Goal: Transaction & Acquisition: Book appointment/travel/reservation

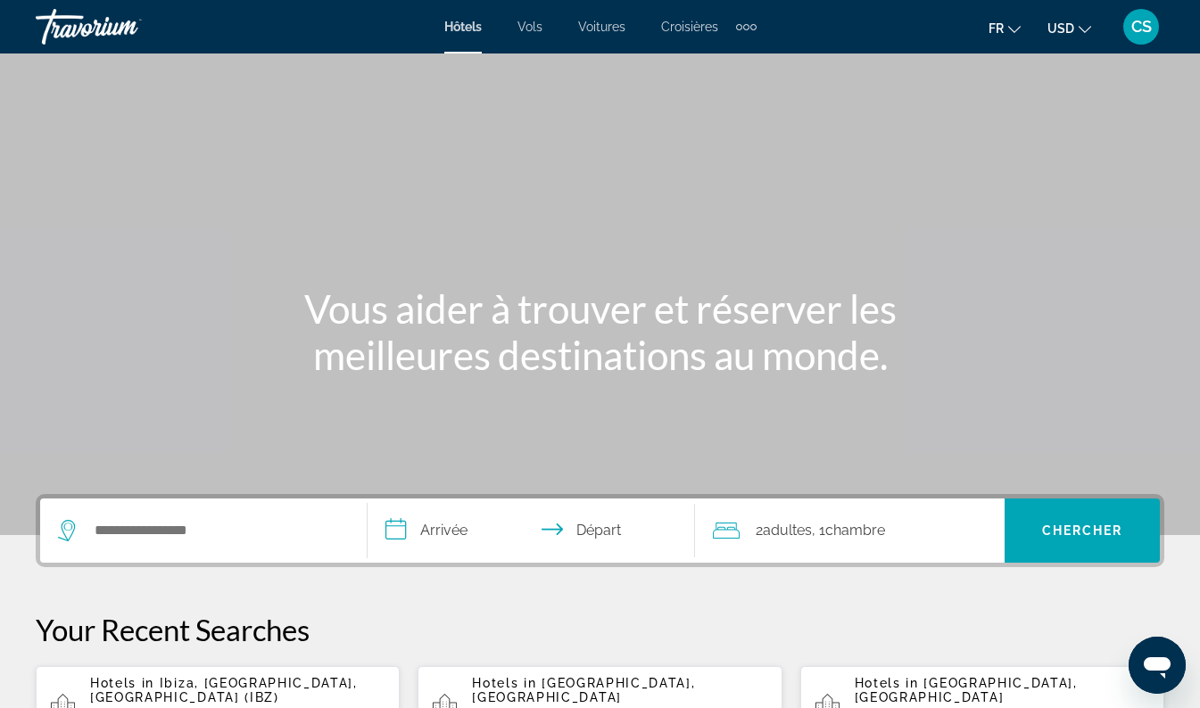
click at [1071, 23] on span "USD" at bounding box center [1060, 28] width 27 height 14
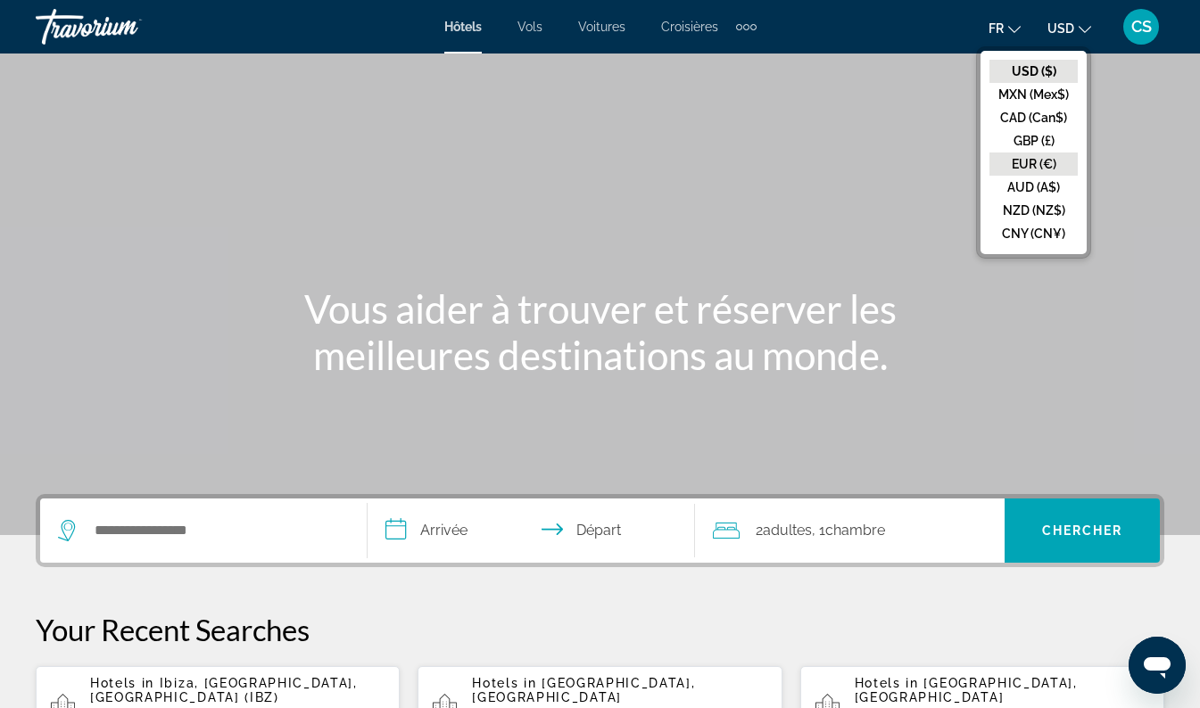
click at [1038, 167] on button "EUR (€)" at bounding box center [1033, 164] width 88 height 23
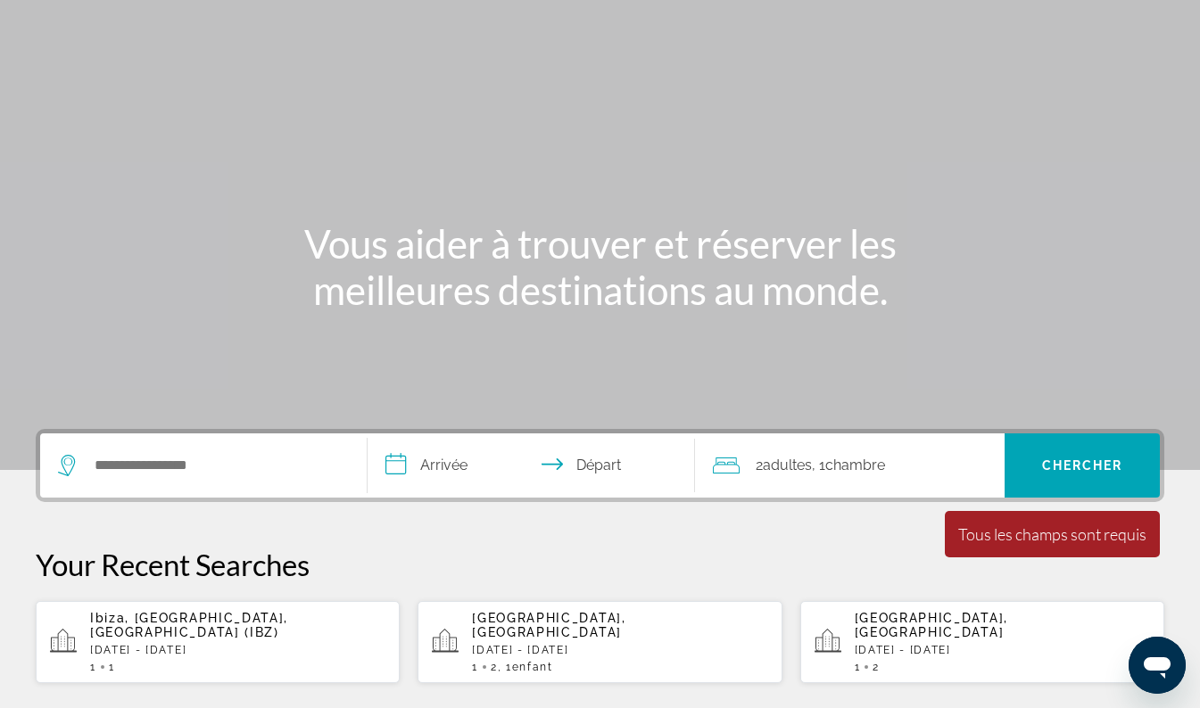
scroll to position [113, 0]
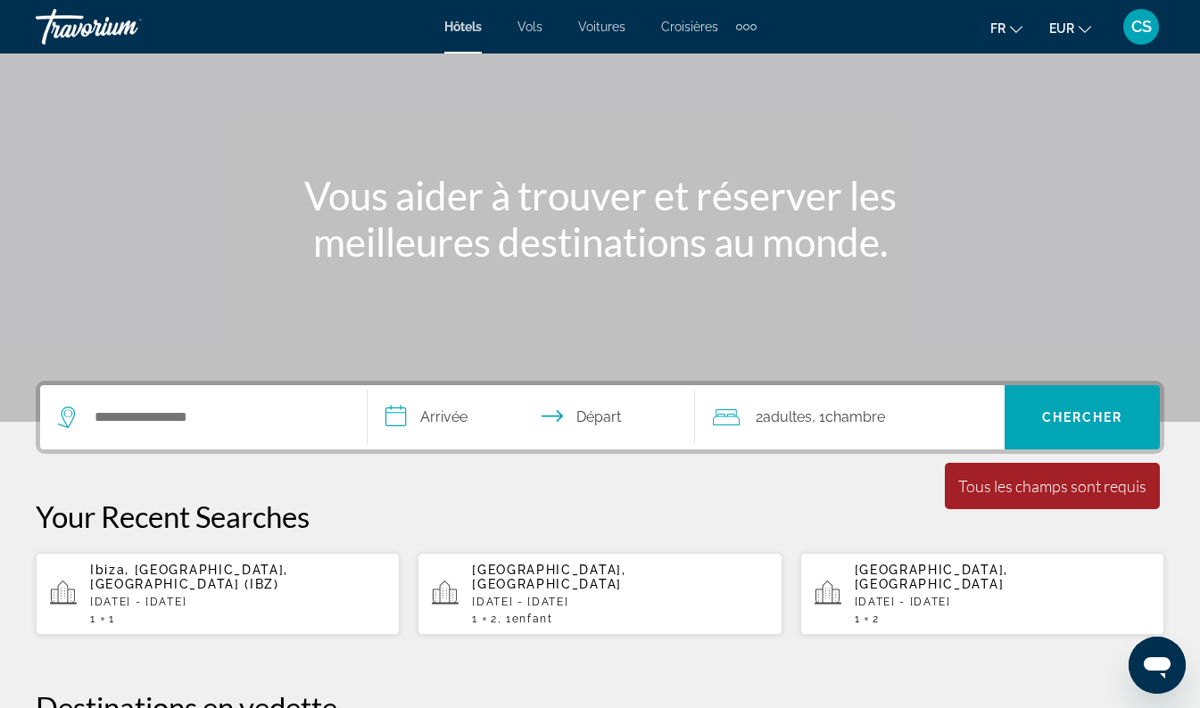
click at [242, 596] on p "[DATE] - [DATE]" at bounding box center [237, 602] width 295 height 12
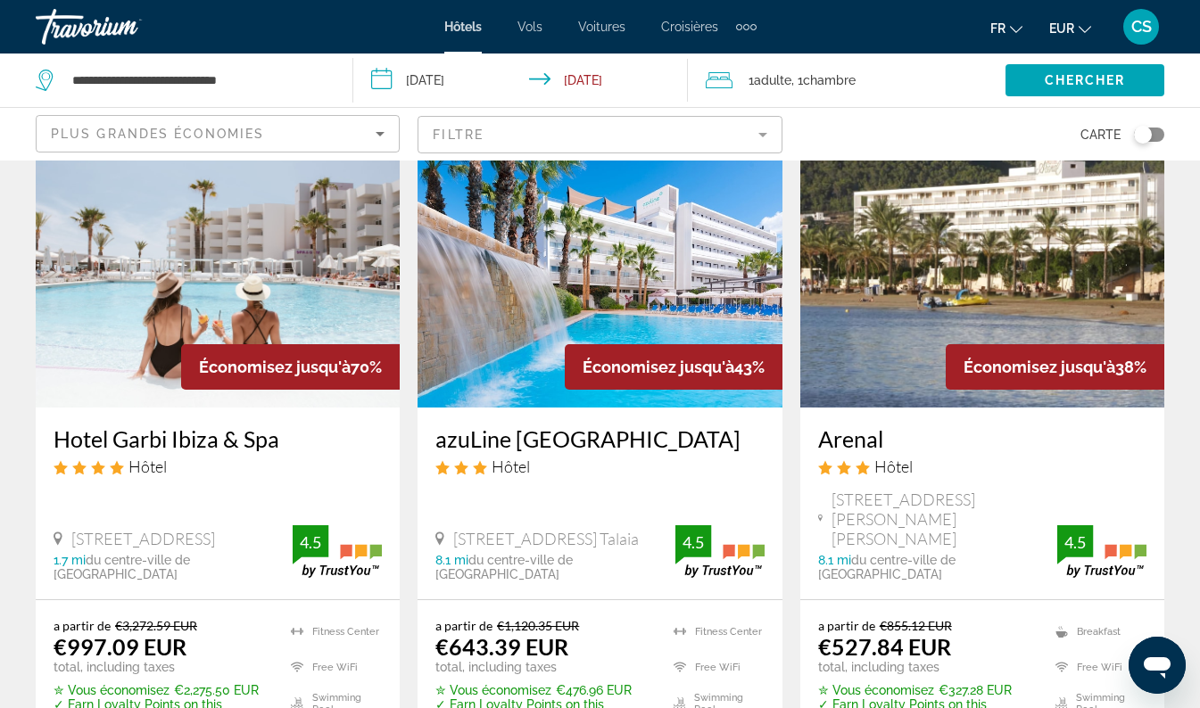
scroll to position [58, 0]
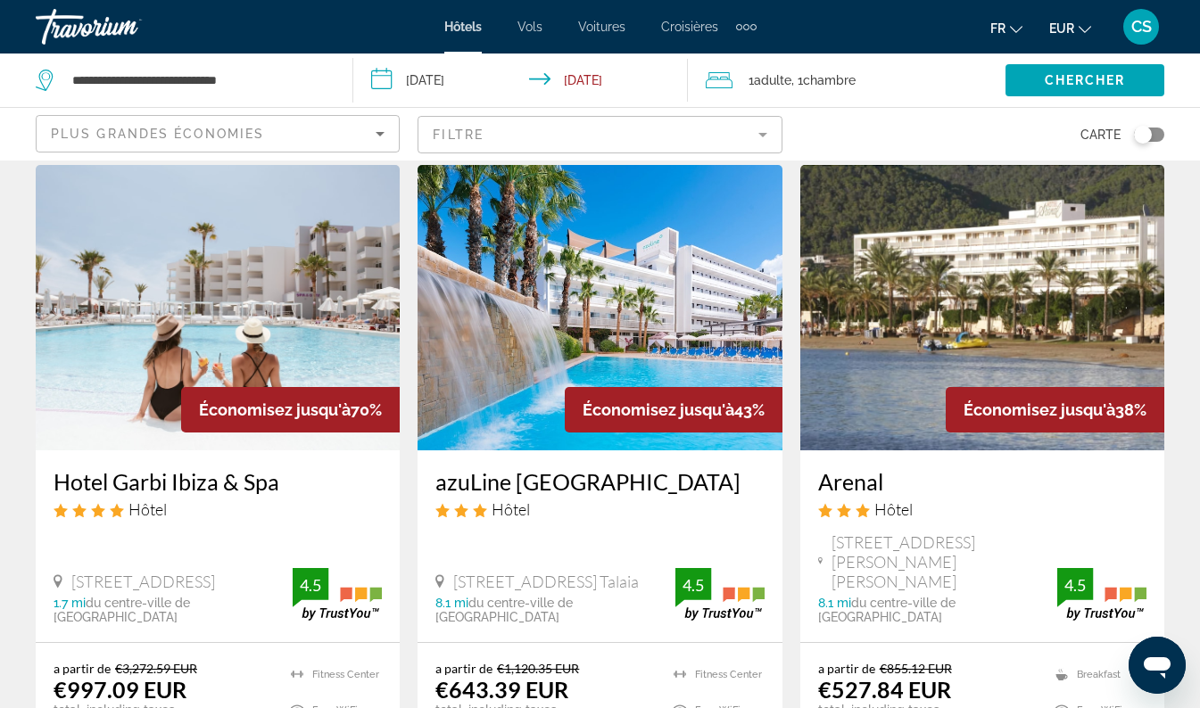
drag, startPoint x: 53, startPoint y: 475, endPoint x: 293, endPoint y: 480, distance: 240.0
click at [293, 480] on div "Hotel Garbi Ibiza & Spa Hôtel [STREET_ADDRESS] Talaia 1.7 mi du centre-ville de…" at bounding box center [218, 546] width 364 height 192
drag, startPoint x: 293, startPoint y: 480, endPoint x: 267, endPoint y: 483, distance: 26.0
copy h3 "Hotel Garbi Ibiza & Spa"
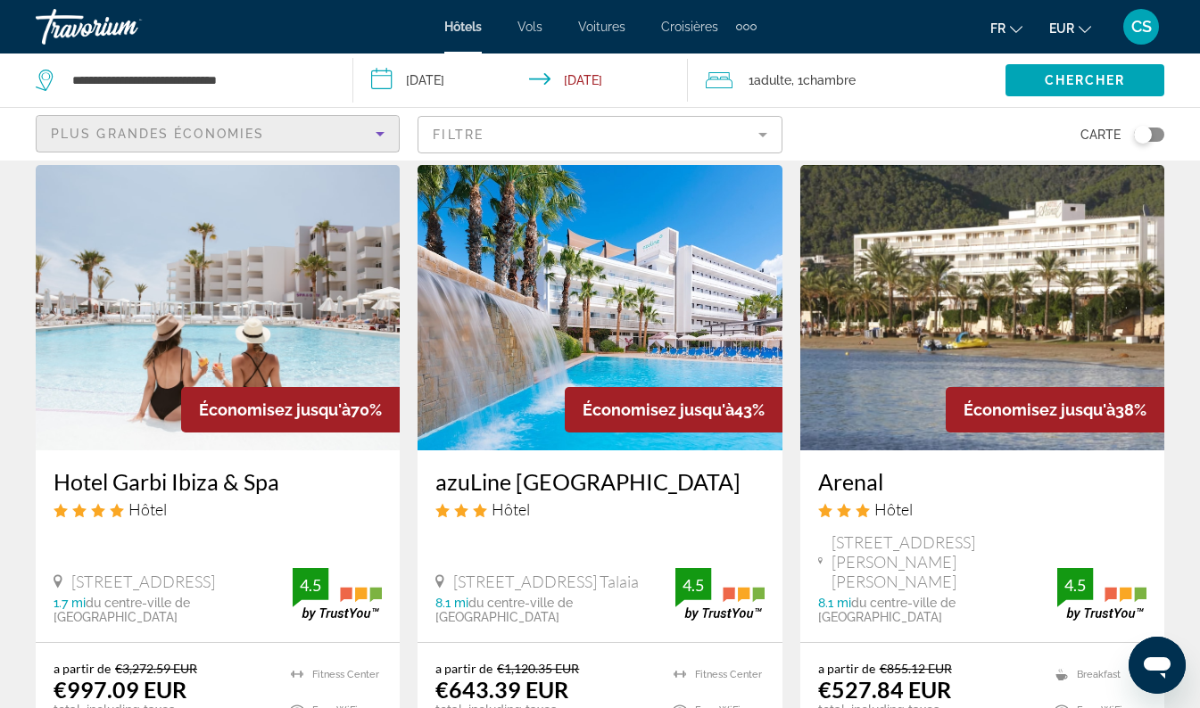
click at [309, 130] on div "Plus grandes économies" at bounding box center [213, 133] width 325 height 21
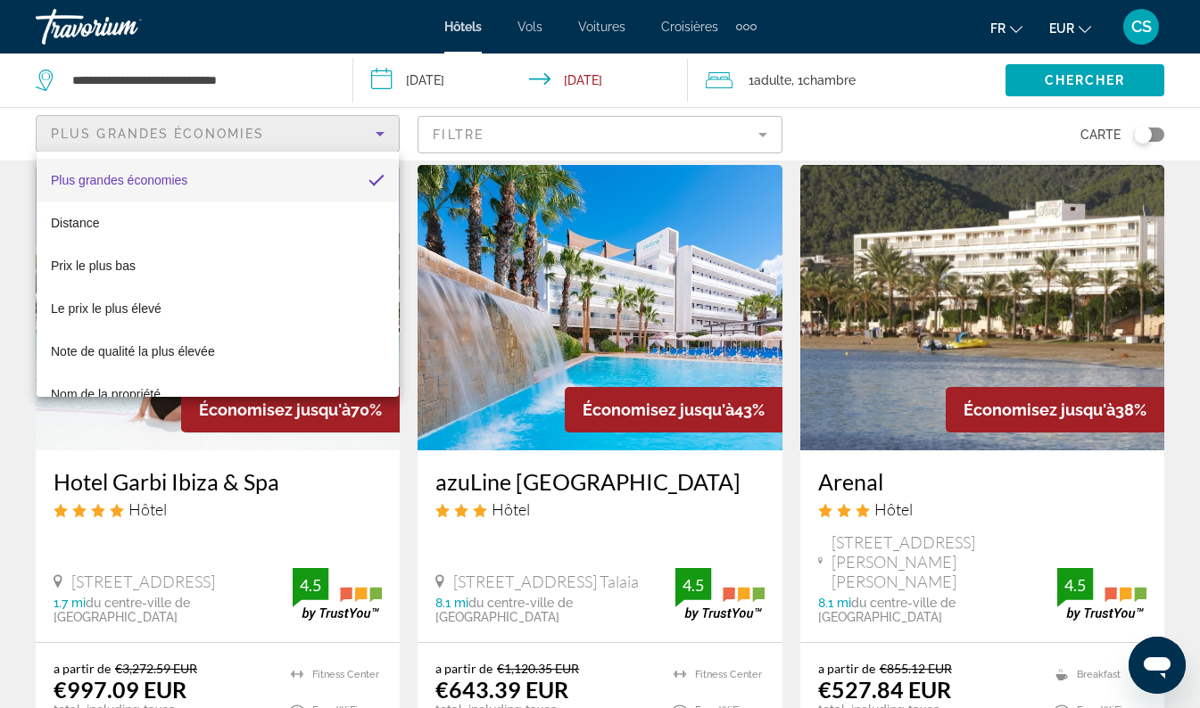
click at [309, 130] on div at bounding box center [600, 354] width 1200 height 708
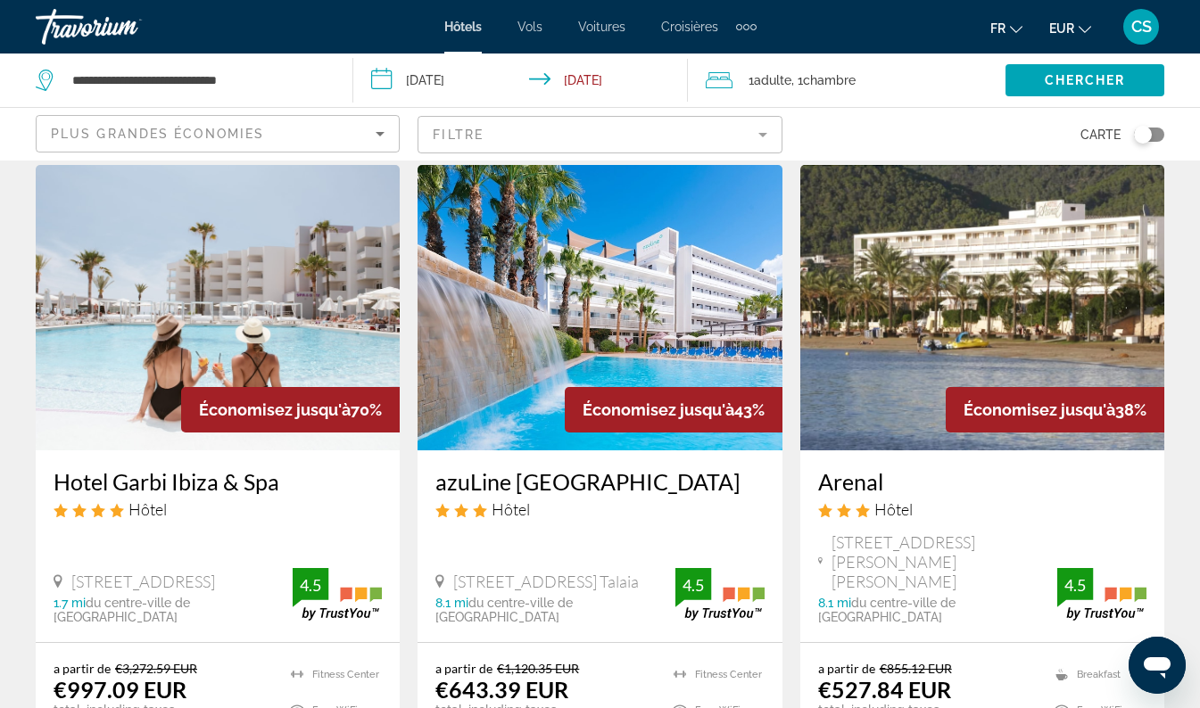
click at [778, 83] on span "Adulte" at bounding box center [772, 80] width 37 height 14
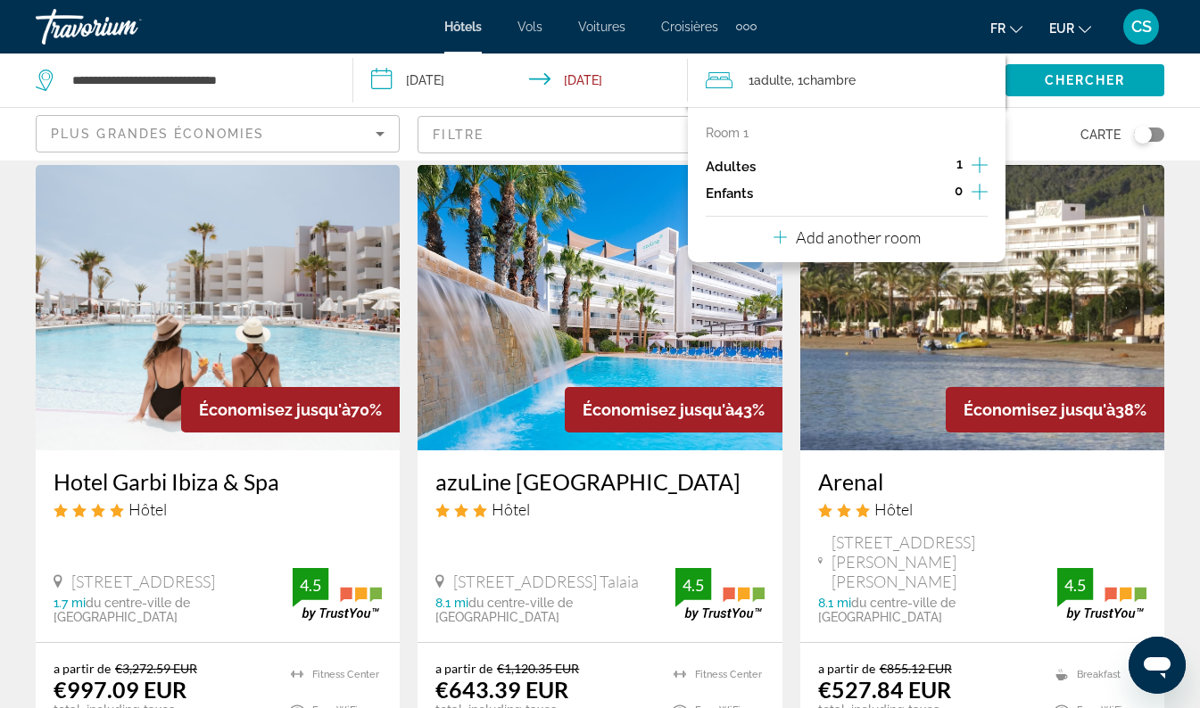
click at [975, 170] on icon "Increment adults" at bounding box center [979, 164] width 16 height 21
click at [1088, 80] on span "Chercher" at bounding box center [1084, 80] width 81 height 14
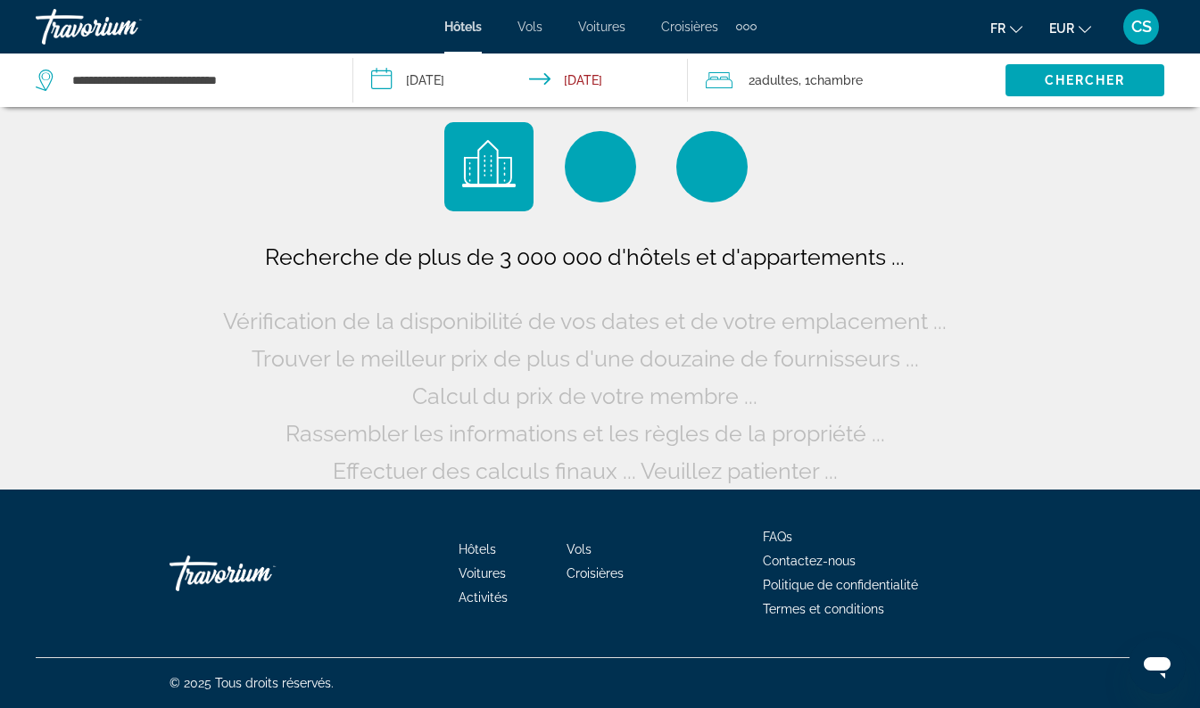
scroll to position [12, 0]
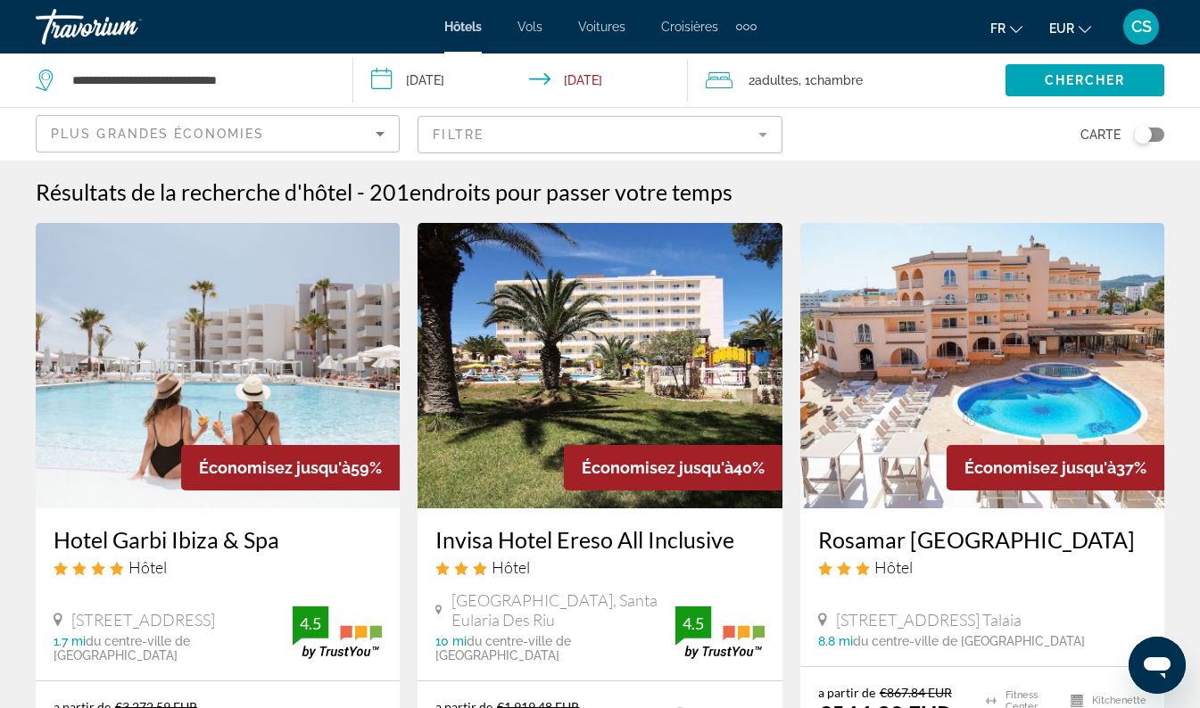
drag, startPoint x: 41, startPoint y: 545, endPoint x: 289, endPoint y: 524, distance: 248.9
click at [289, 524] on div "Hotel Garbi Ibiza & Spa Hôtel [STREET_ADDRESS] Talaia 1.7 mi du centre-ville de…" at bounding box center [218, 594] width 364 height 172
drag, startPoint x: 289, startPoint y: 524, endPoint x: 263, endPoint y: 540, distance: 30.4
copy h3 "Hotel Garbi Ibiza & Spa"
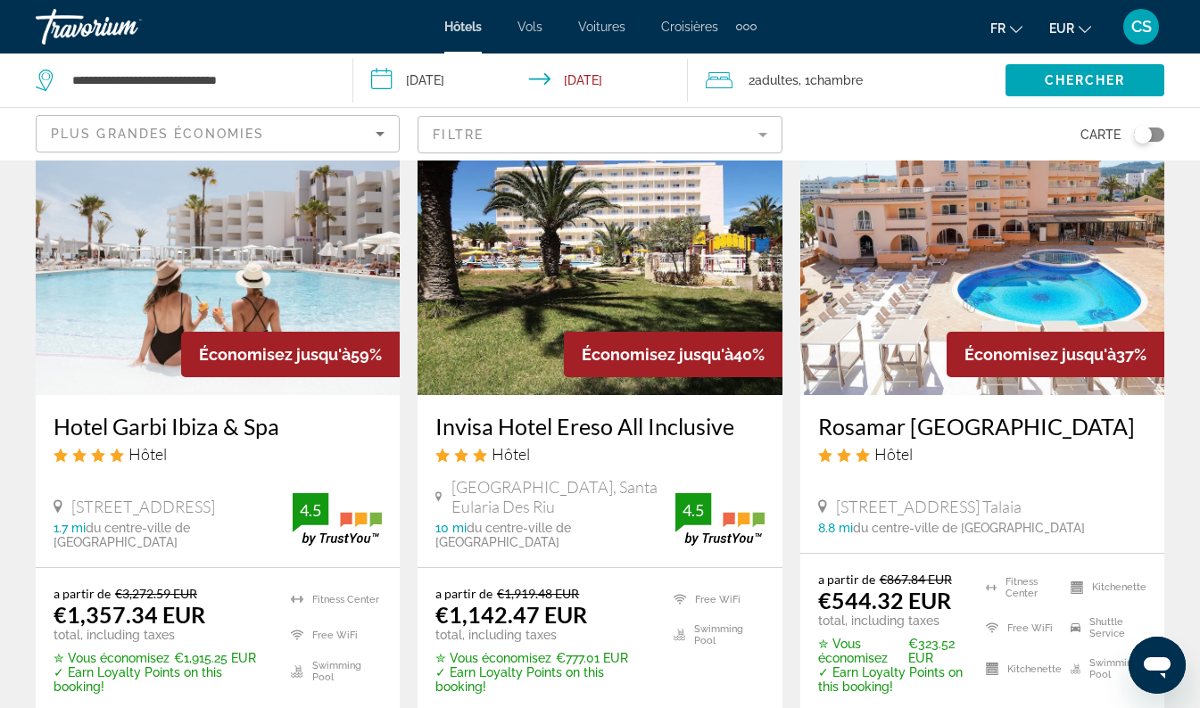
scroll to position [113, 0]
click at [249, 435] on h3 "Hotel Garbi Ibiza & Spa" at bounding box center [218, 426] width 328 height 27
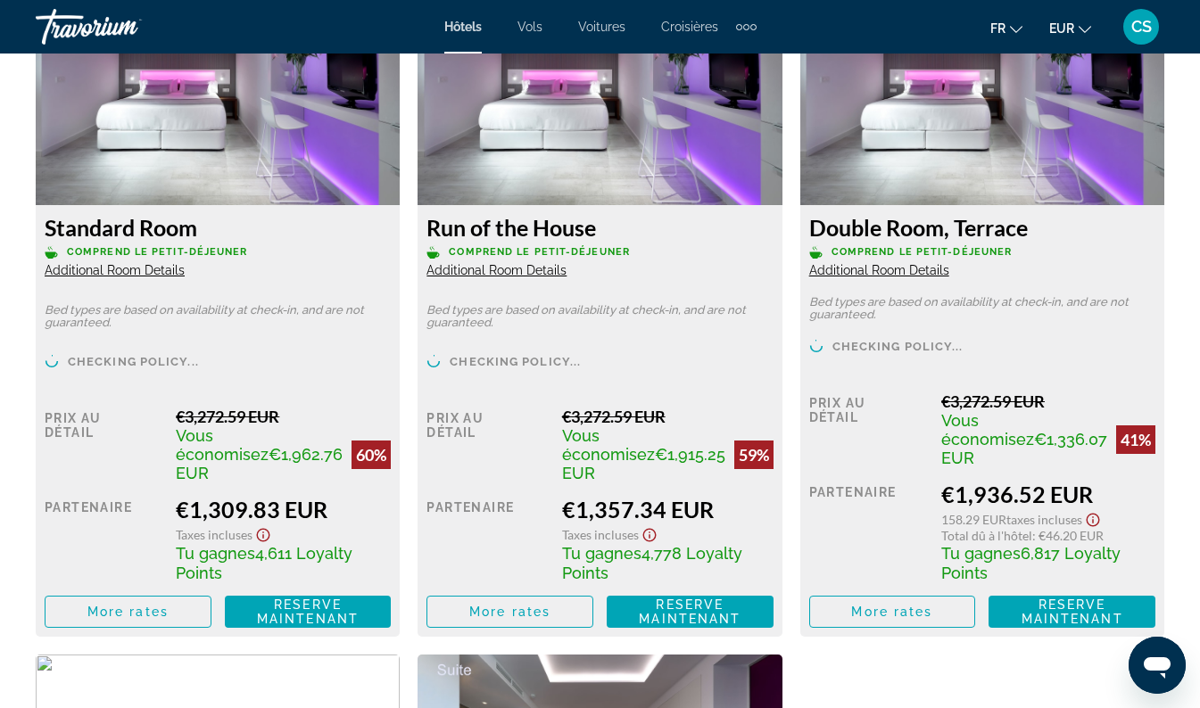
scroll to position [2853, 0]
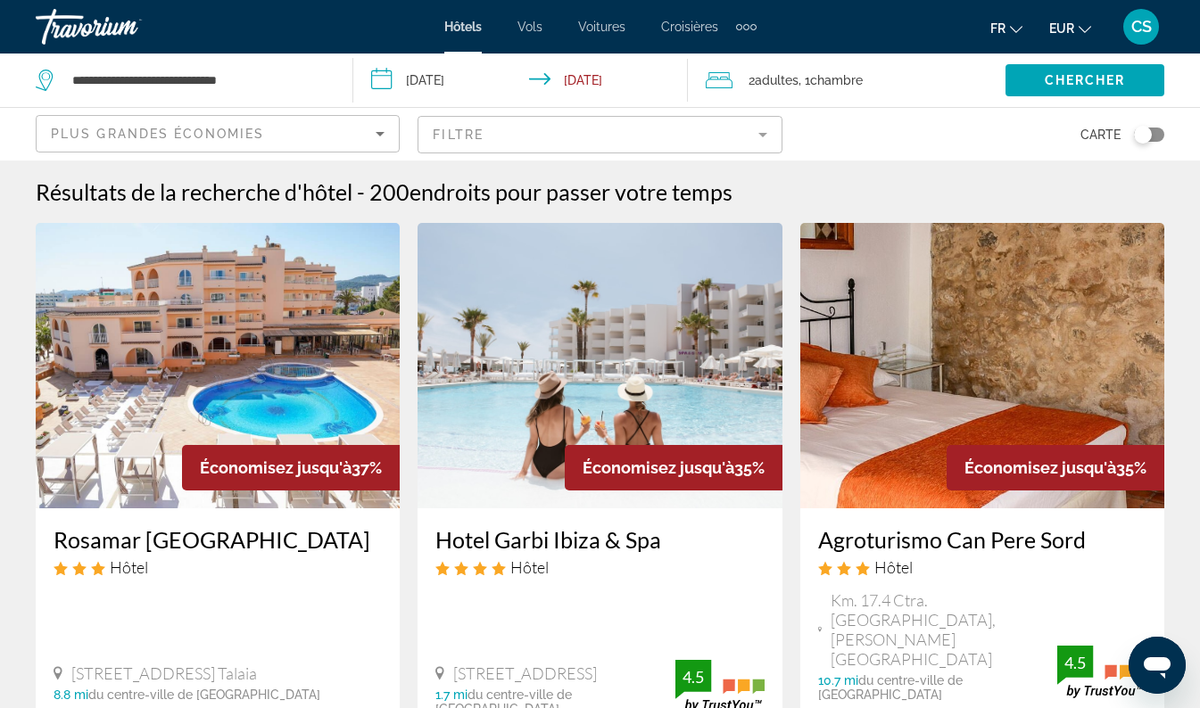
click at [264, 591] on div "Rosamar [GEOGRAPHIC_DATA] Hôtel [STREET_ADDRESS], [GEOGRAPHIC_DATA] 8.8 mi du c…" at bounding box center [218, 613] width 364 height 211
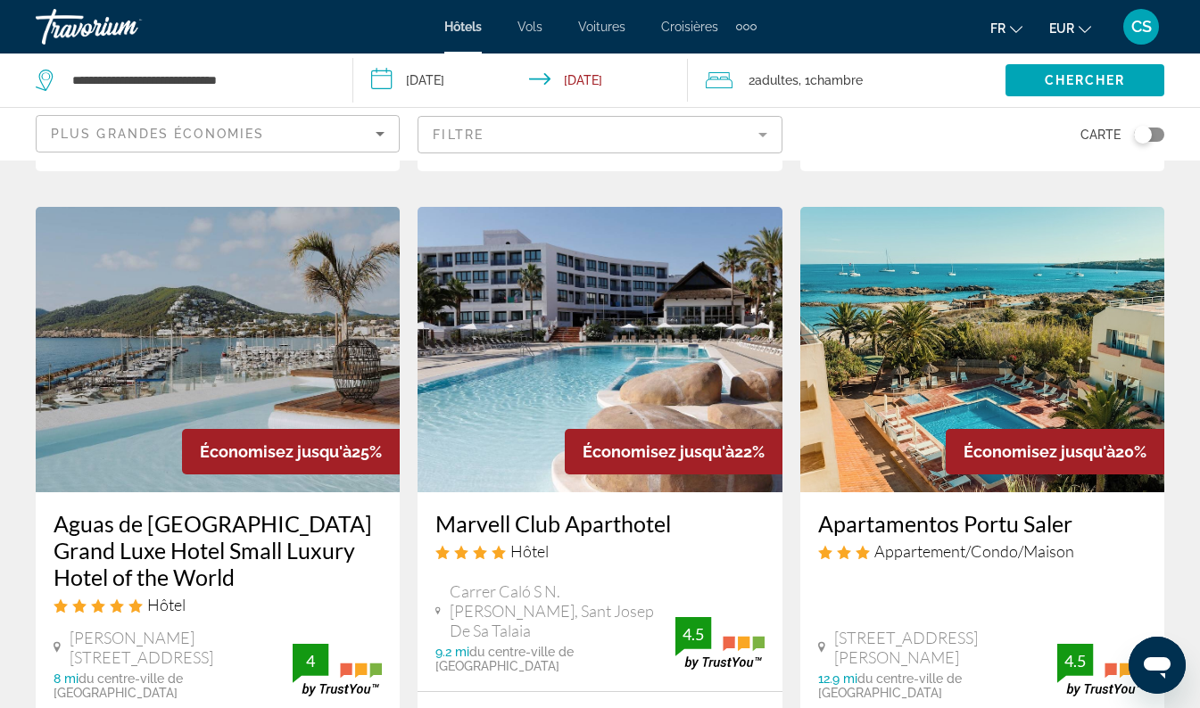
scroll to position [1489, 0]
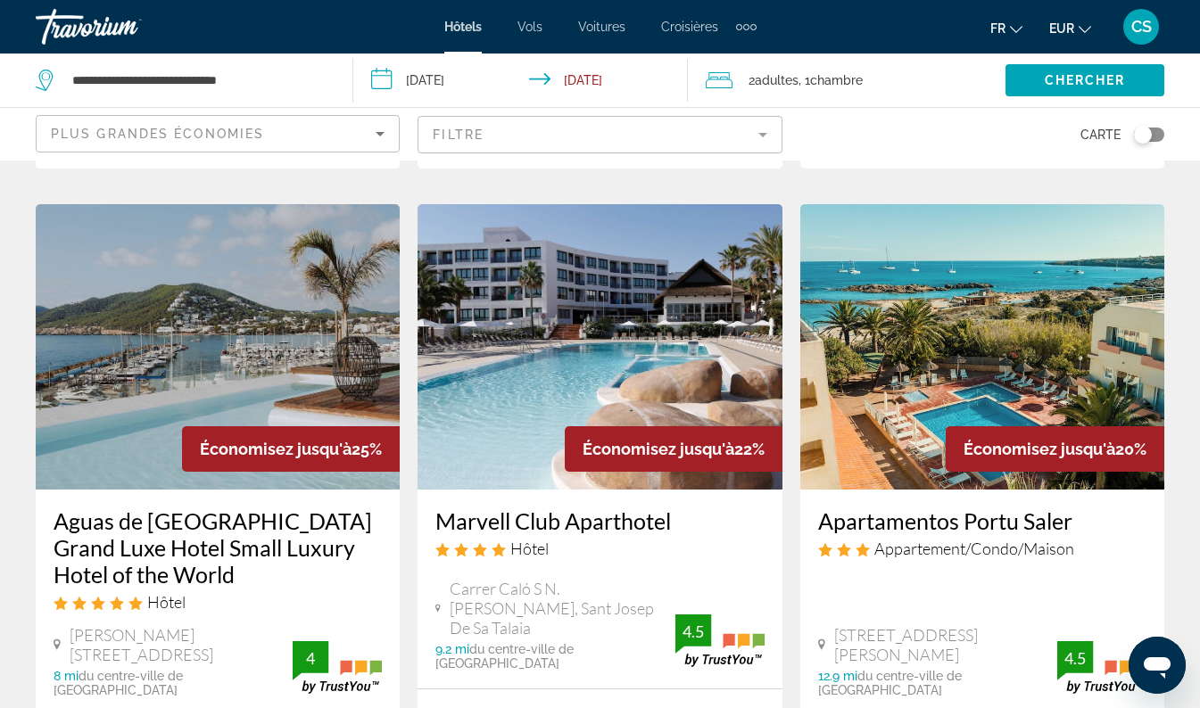
drag, startPoint x: 813, startPoint y: 426, endPoint x: 1149, endPoint y: 425, distance: 336.3
click at [1149, 490] on div "Apartamentos Portu Saler Appartement/Condo/Maison [GEOGRAPHIC_DATA], [GEOGRAPHI…" at bounding box center [982, 603] width 364 height 226
drag, startPoint x: 1149, startPoint y: 425, endPoint x: 1047, endPoint y: 422, distance: 101.7
copy h3 "Apartamentos Portu Saler"
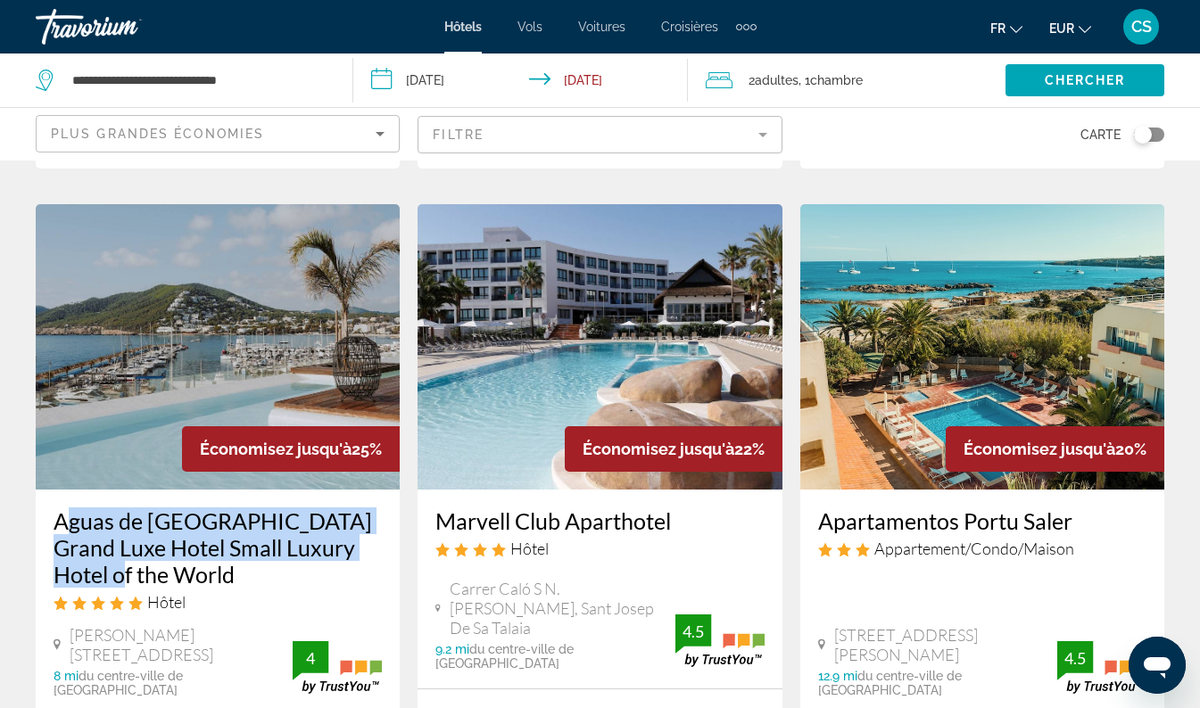
drag, startPoint x: 50, startPoint y: 431, endPoint x: 372, endPoint y: 454, distance: 322.8
click at [372, 490] on div "Aguas de [GEOGRAPHIC_DATA] Grand Luxe Hotel Small Luxury Hotel of the World Hôt…" at bounding box center [218, 603] width 364 height 226
drag, startPoint x: 372, startPoint y: 454, endPoint x: 339, endPoint y: 451, distance: 33.1
copy h3 "Aguas de [GEOGRAPHIC_DATA] Grand Luxe Hotel Small Luxury Hotel of the World"
click at [244, 507] on h3 "Aguas de [GEOGRAPHIC_DATA] Grand Luxe Hotel Small Luxury Hotel of the World" at bounding box center [218, 547] width 328 height 80
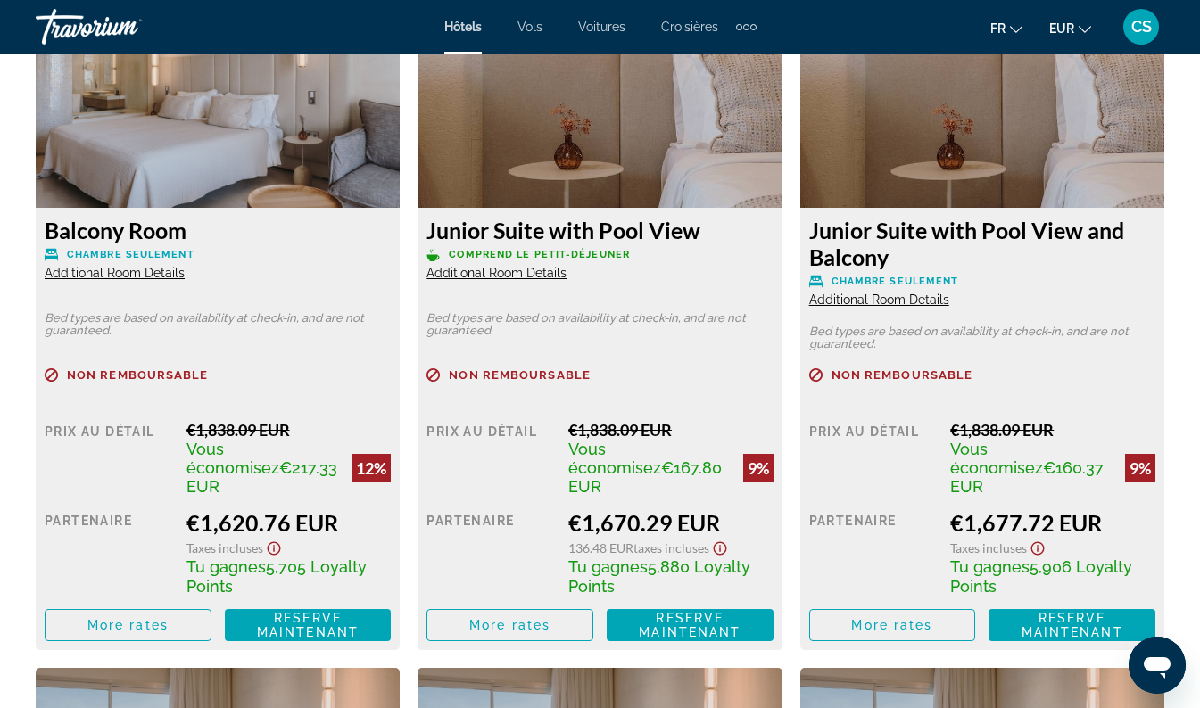
scroll to position [4162, 0]
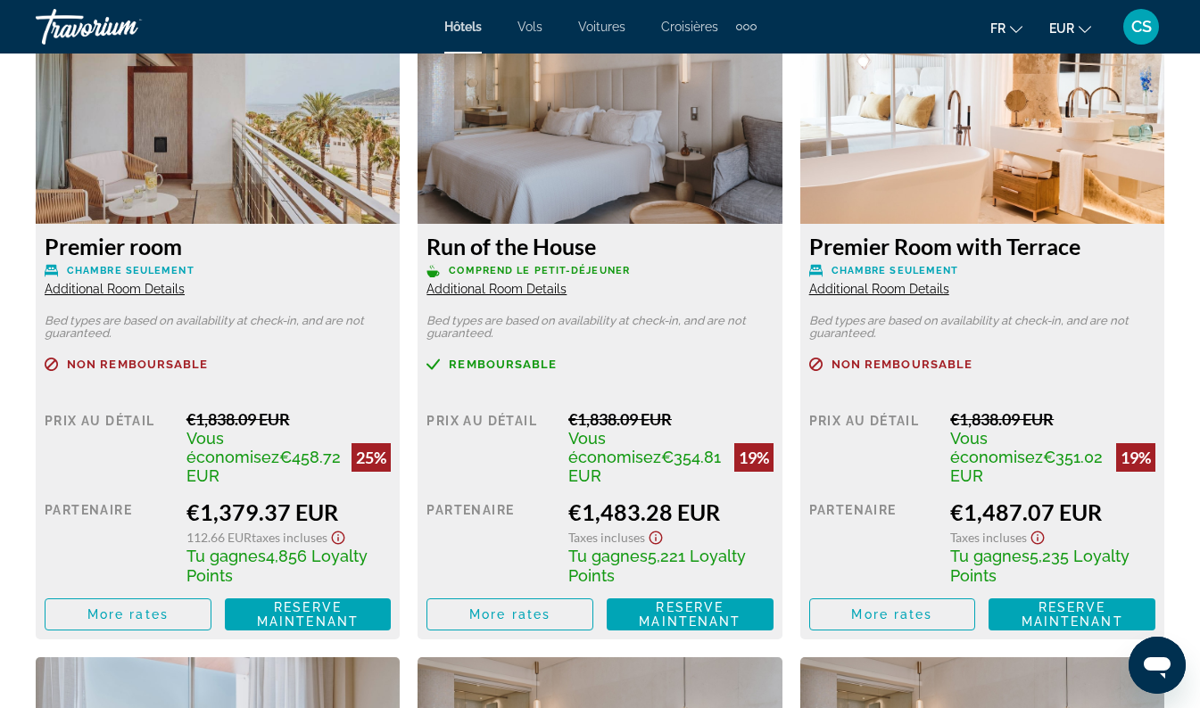
scroll to position [2835, 0]
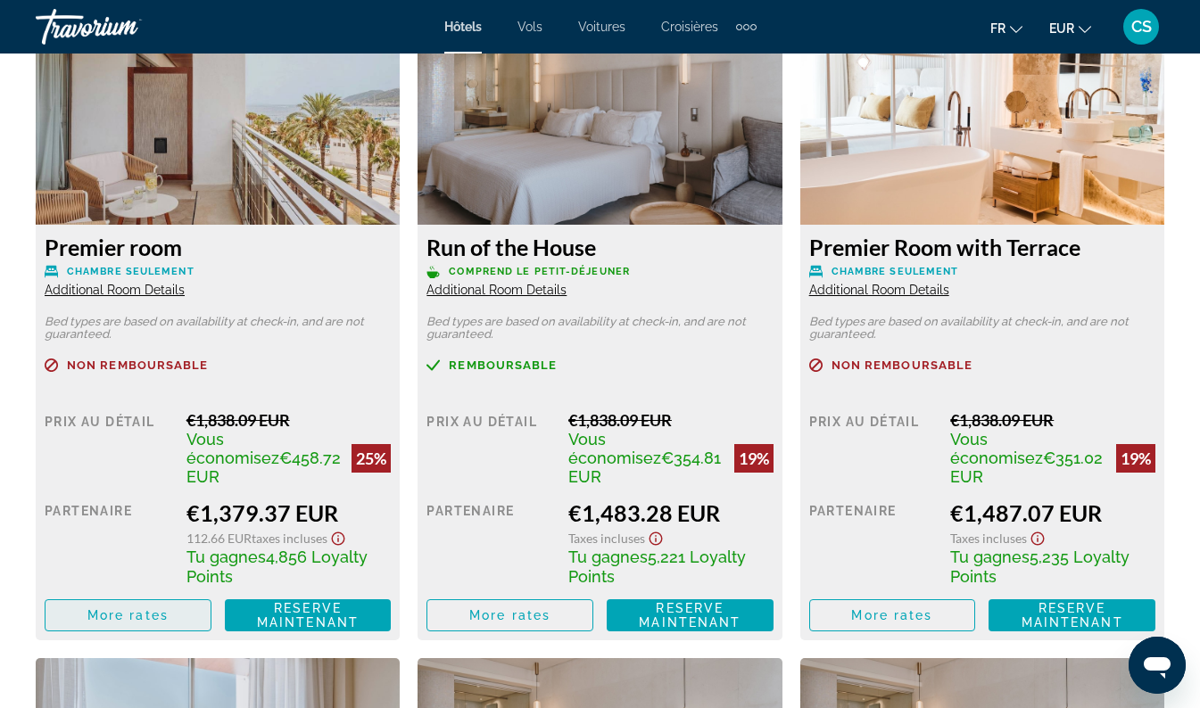
click at [156, 608] on span "More rates" at bounding box center [127, 615] width 81 height 14
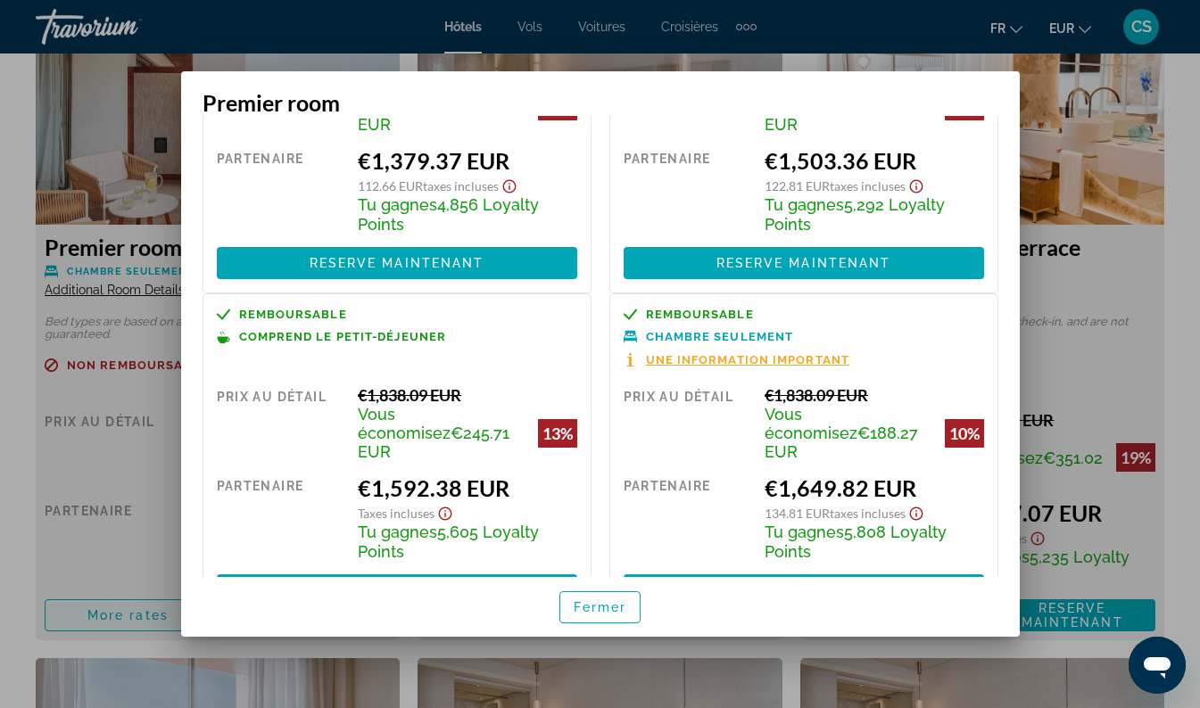
scroll to position [185, 0]
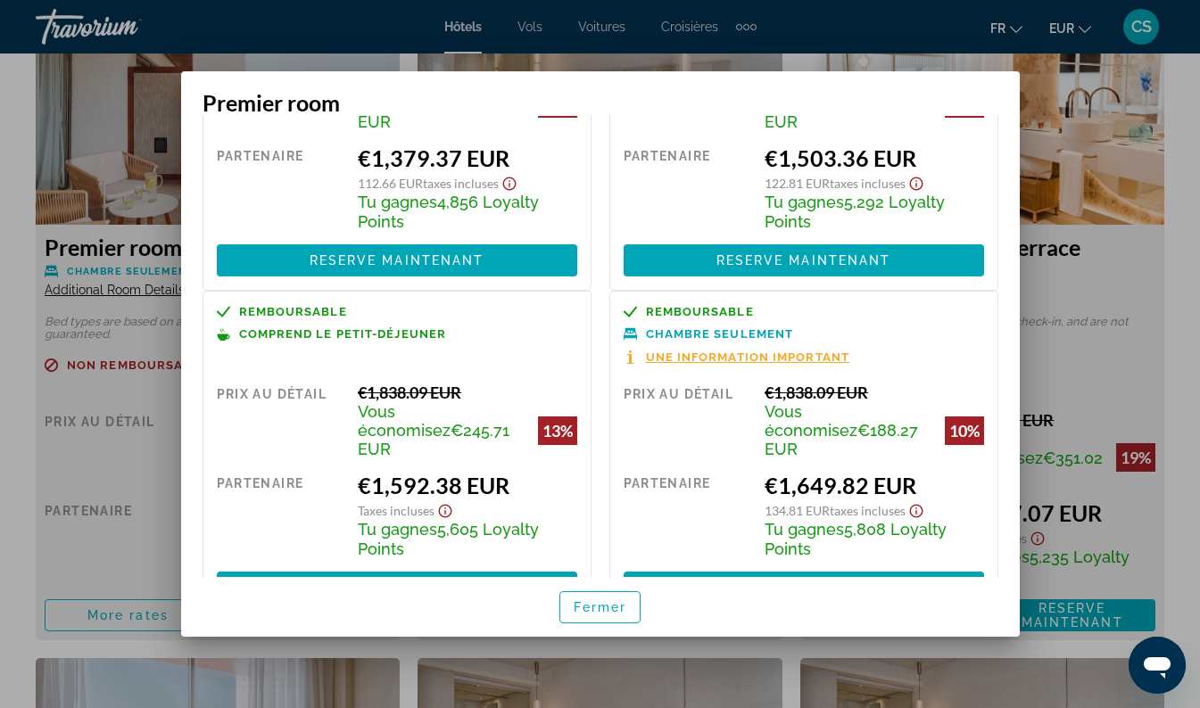
click at [11, 484] on div at bounding box center [600, 354] width 1200 height 708
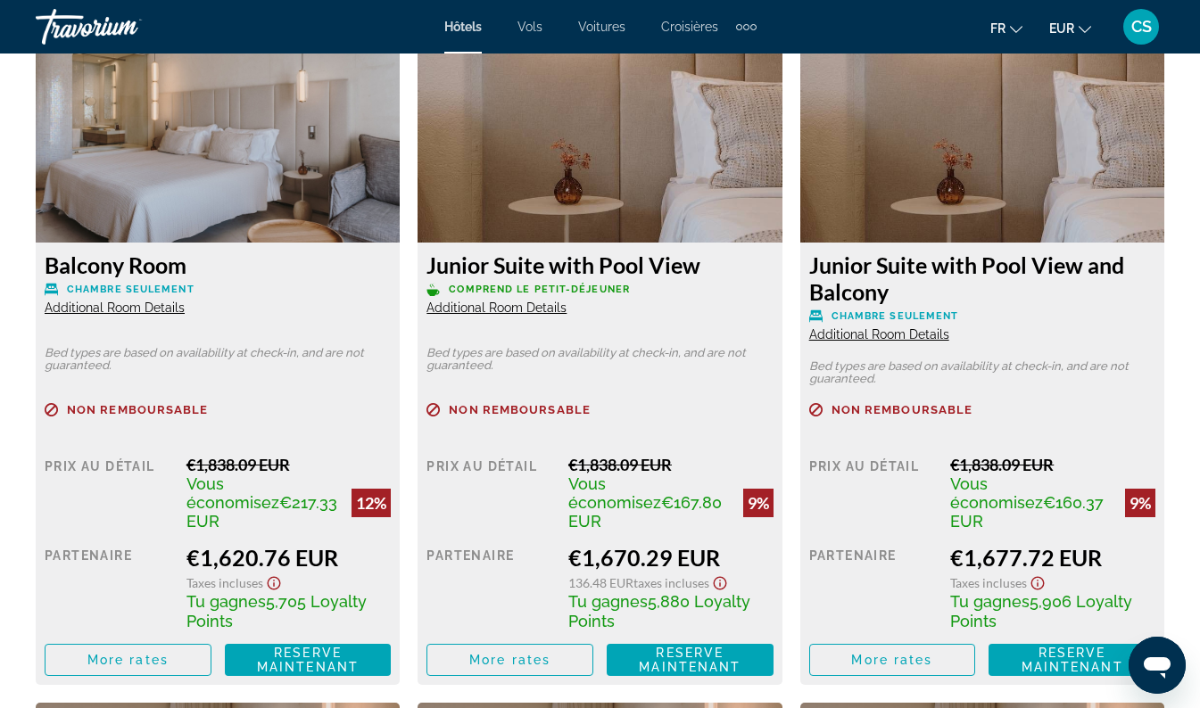
scroll to position [4127, 0]
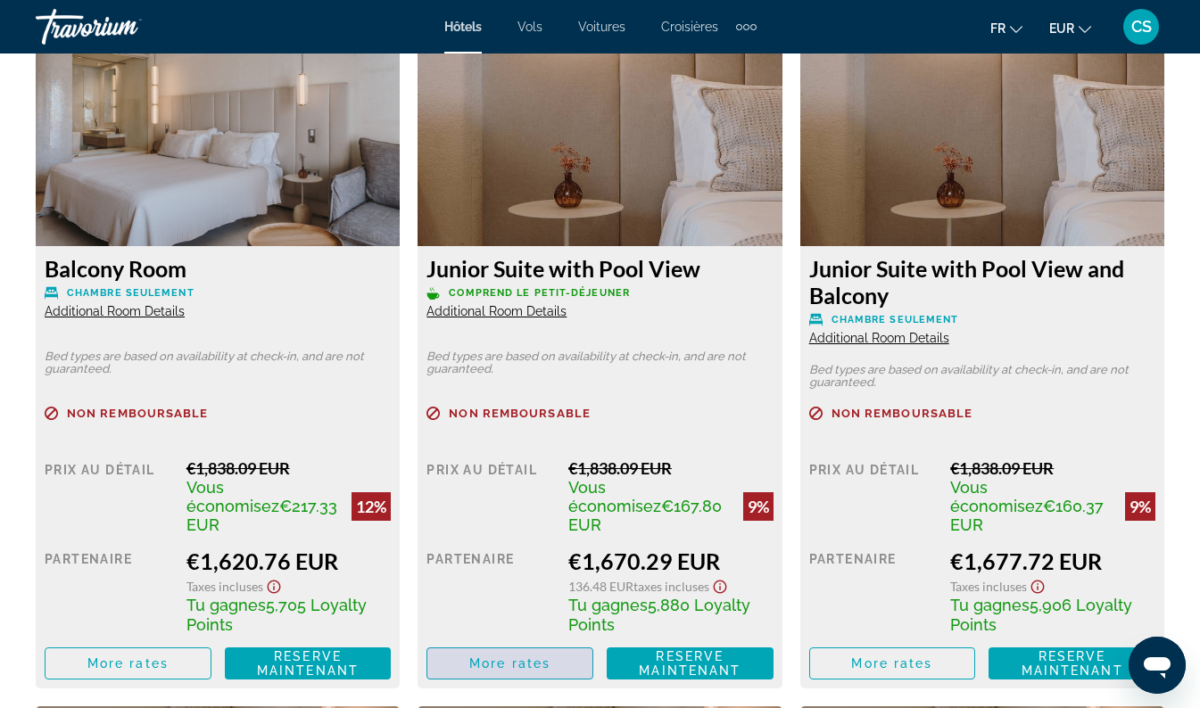
click at [502, 656] on span "More rates" at bounding box center [509, 663] width 81 height 14
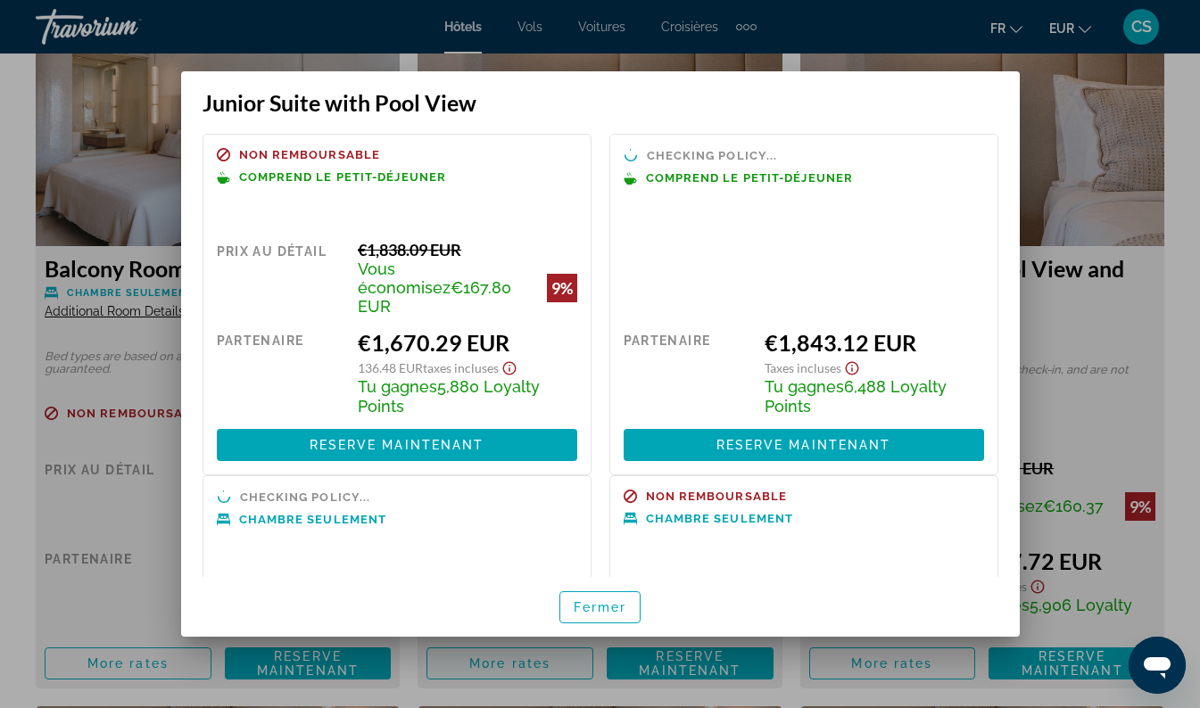
scroll to position [0, 0]
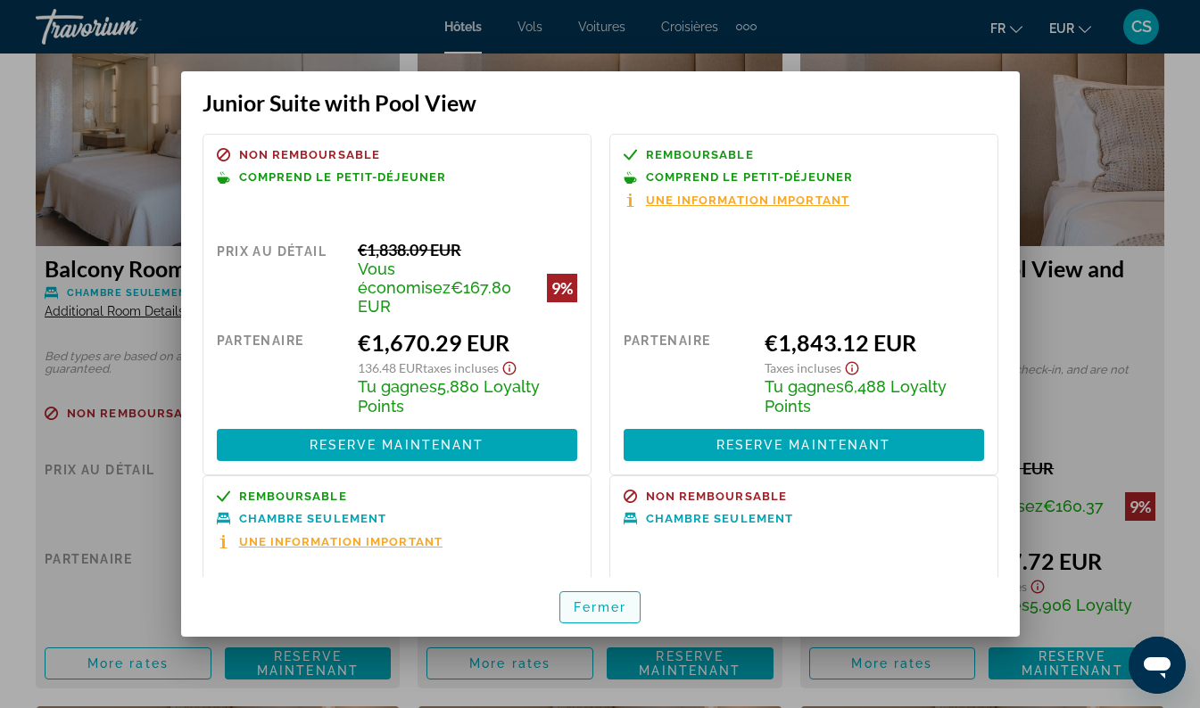
click at [584, 615] on span "button" at bounding box center [600, 607] width 80 height 43
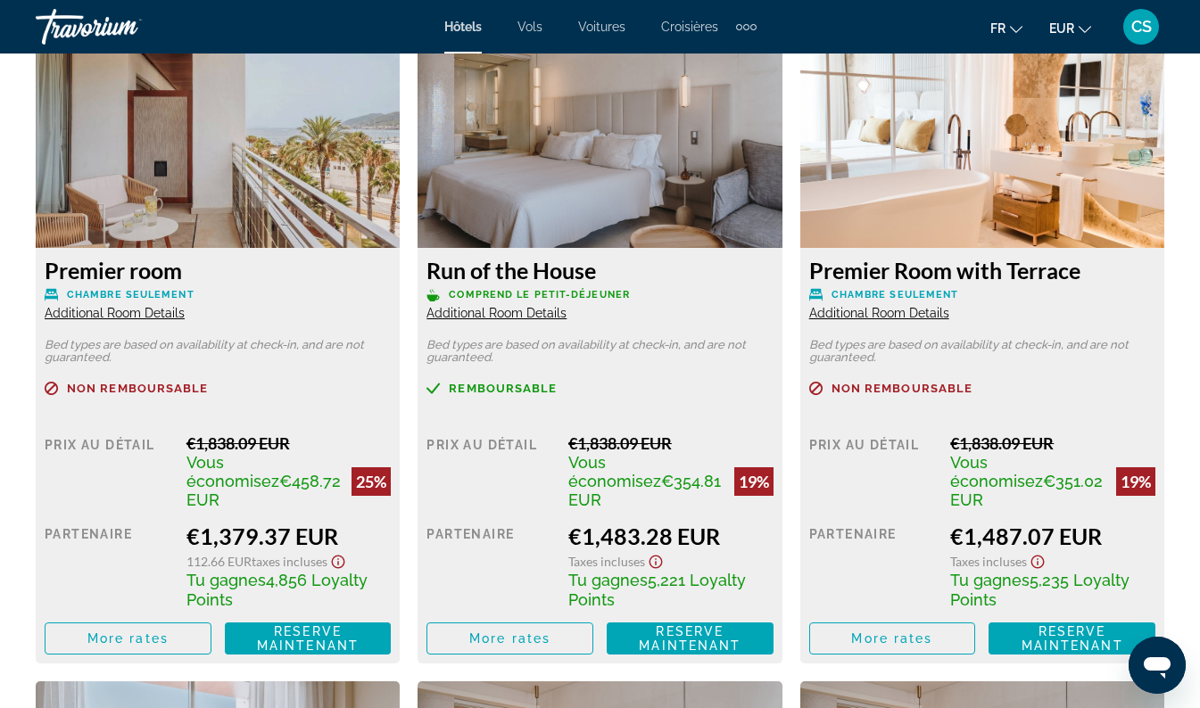
scroll to position [2811, 0]
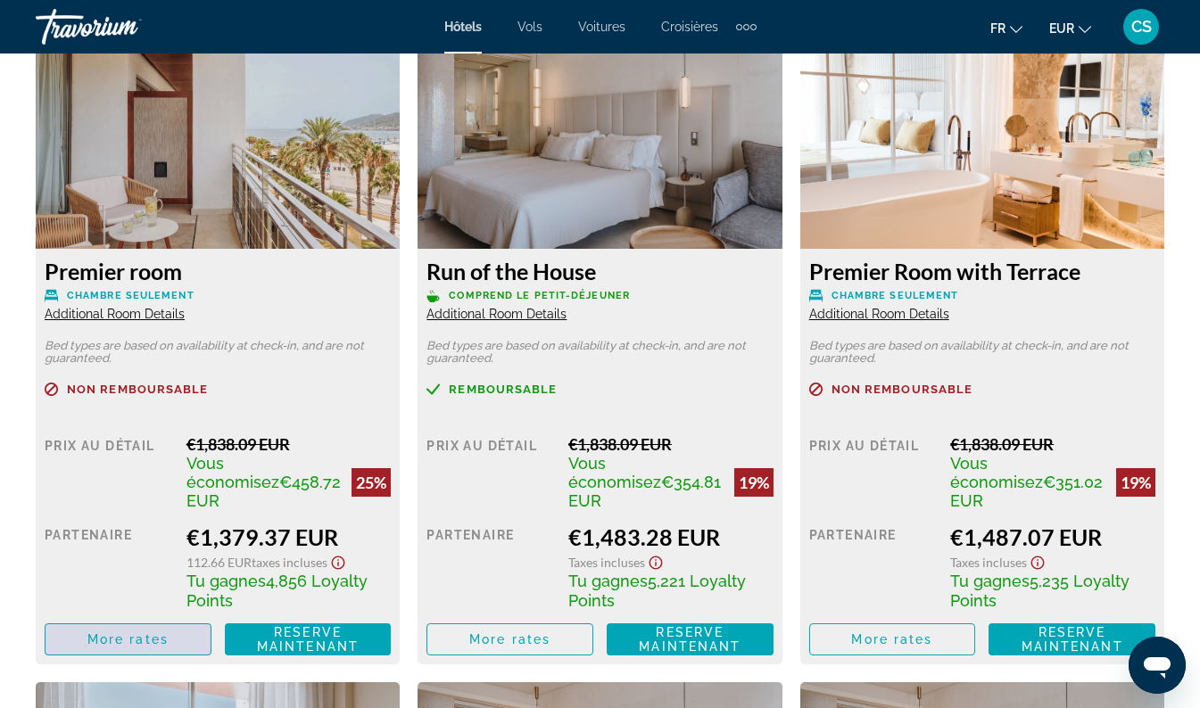
click at [128, 635] on span "Main content" at bounding box center [127, 639] width 165 height 43
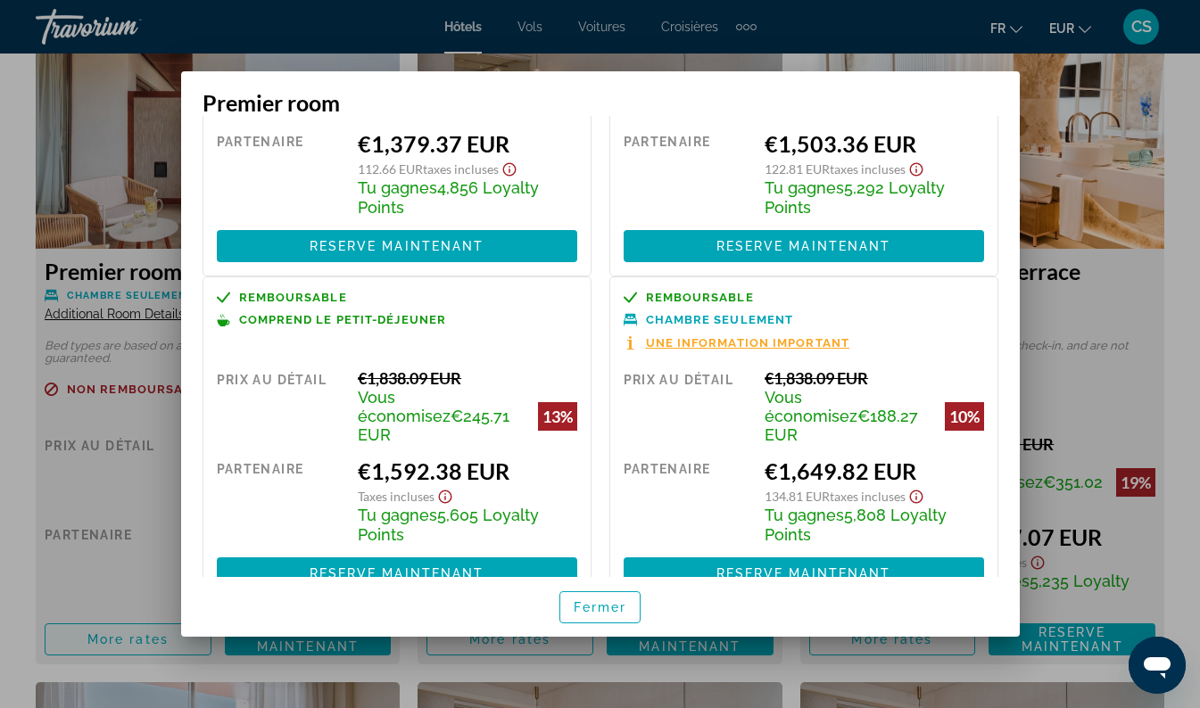
scroll to position [207, 0]
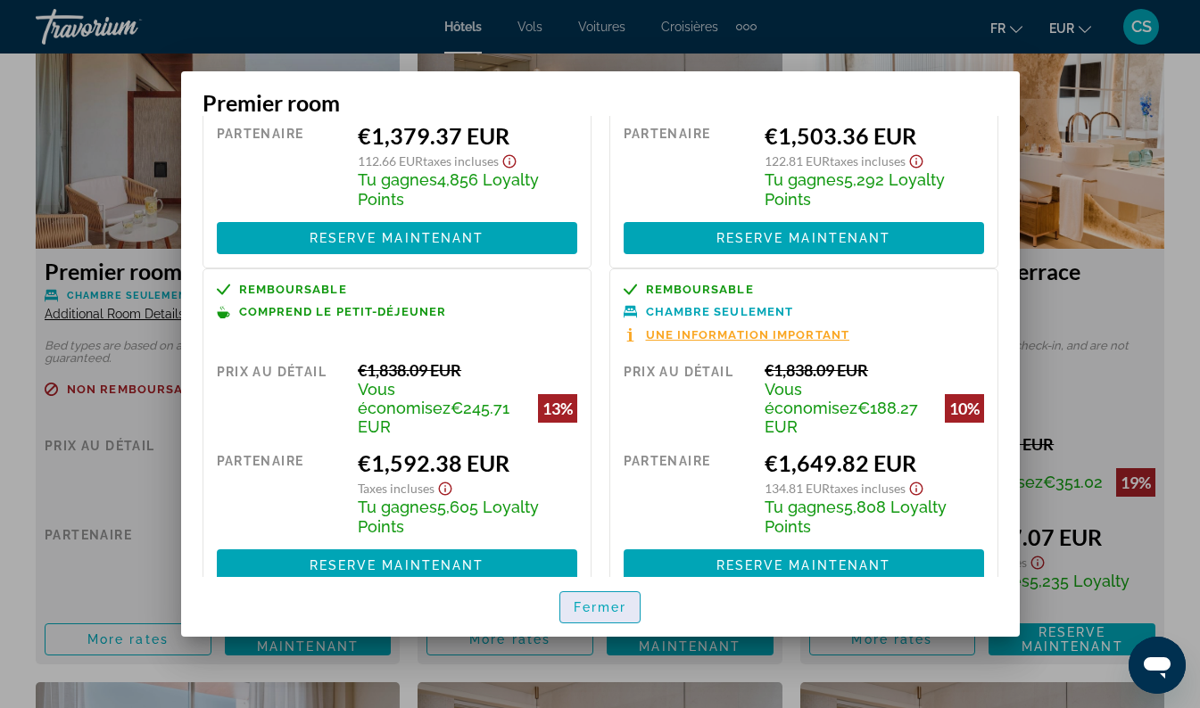
click at [585, 604] on span "Fermer" at bounding box center [600, 607] width 54 height 14
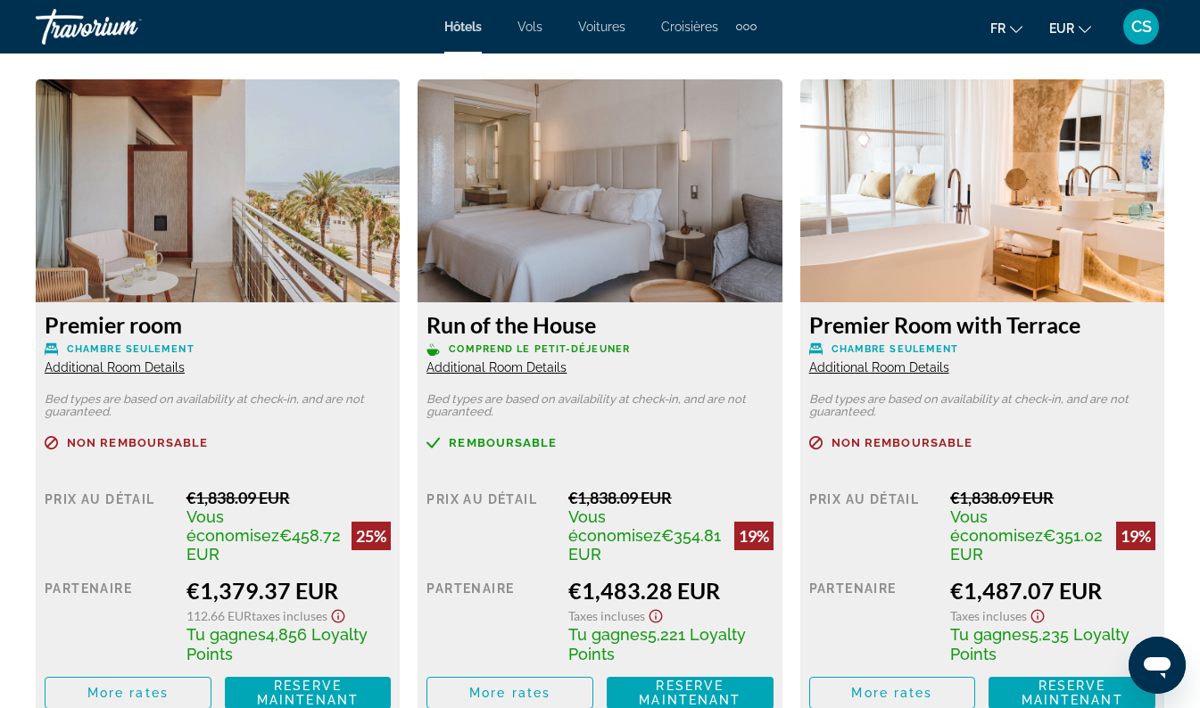
scroll to position [2761, 0]
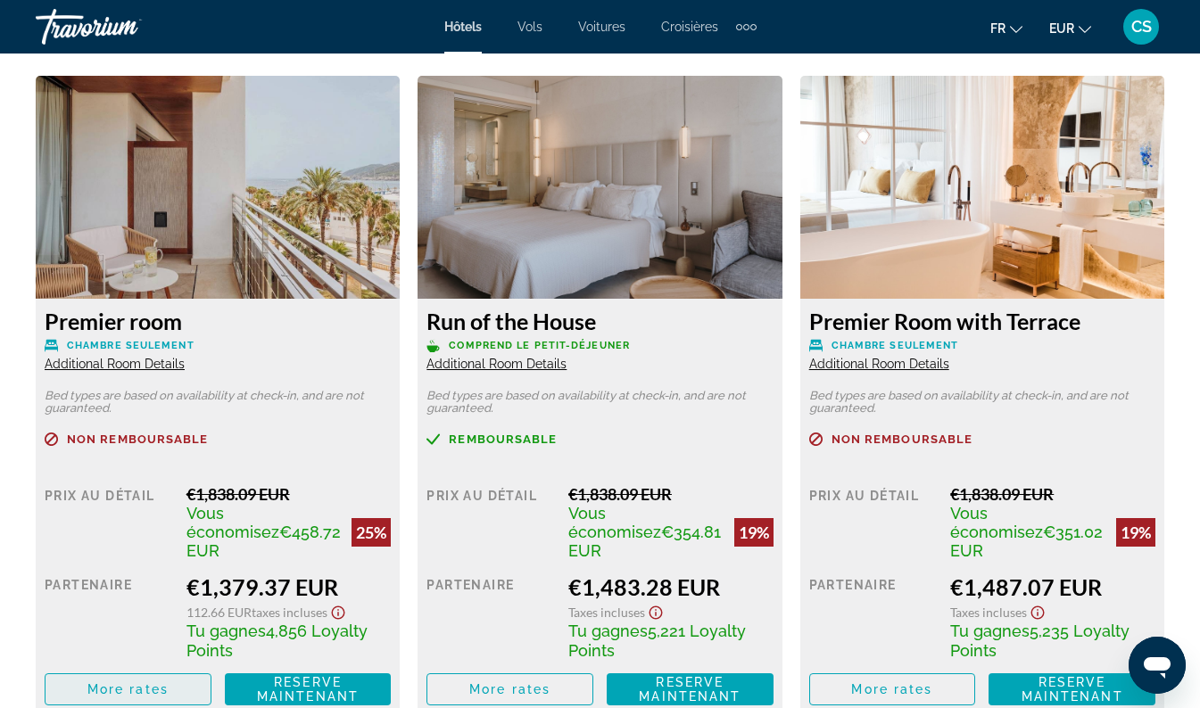
click at [128, 682] on span "More rates" at bounding box center [127, 689] width 81 height 14
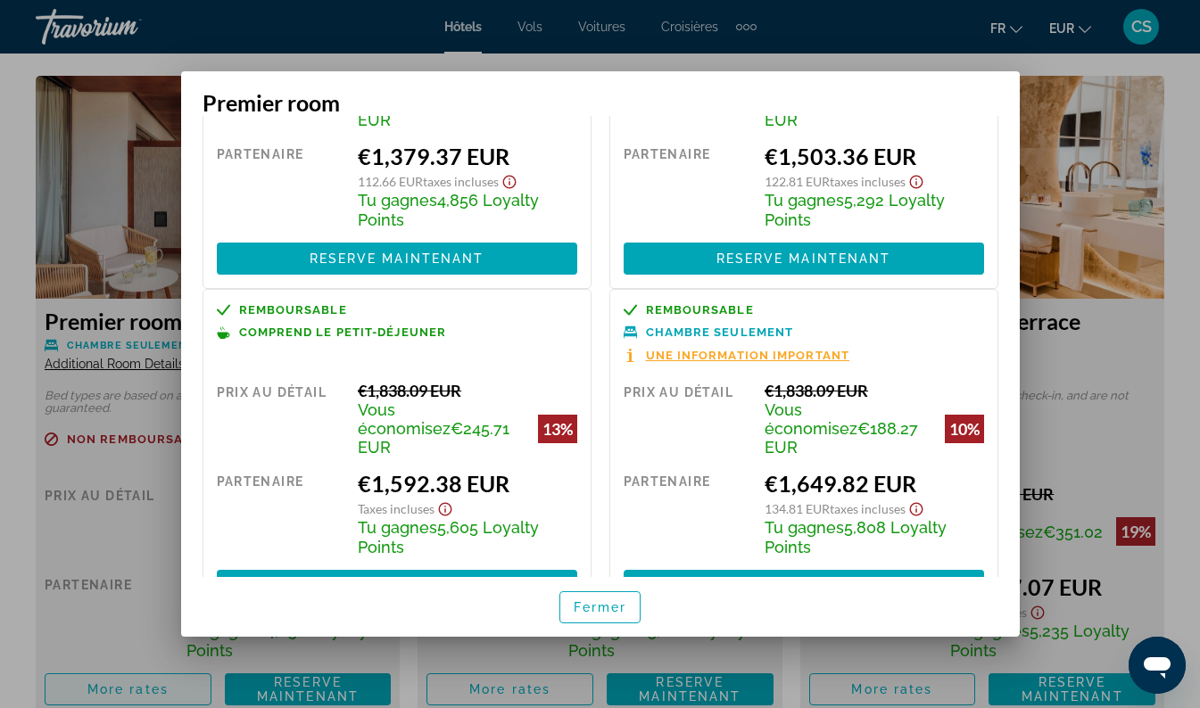
scroll to position [207, 0]
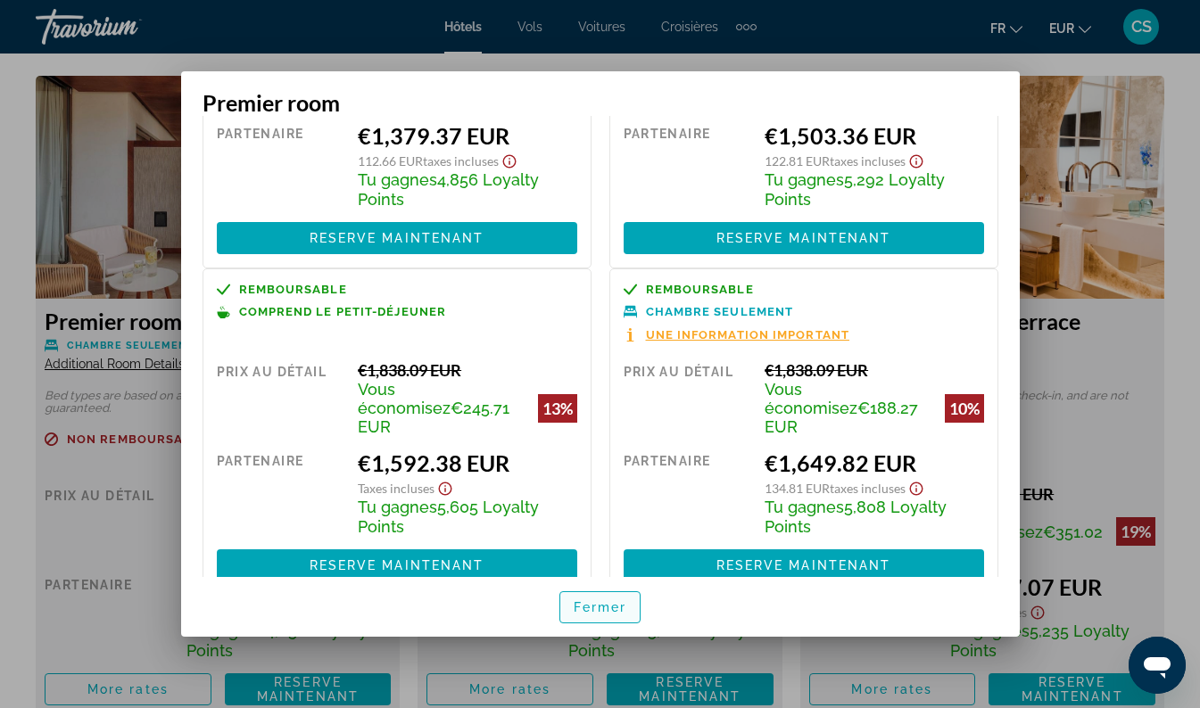
click at [590, 610] on span "Fermer" at bounding box center [600, 607] width 54 height 14
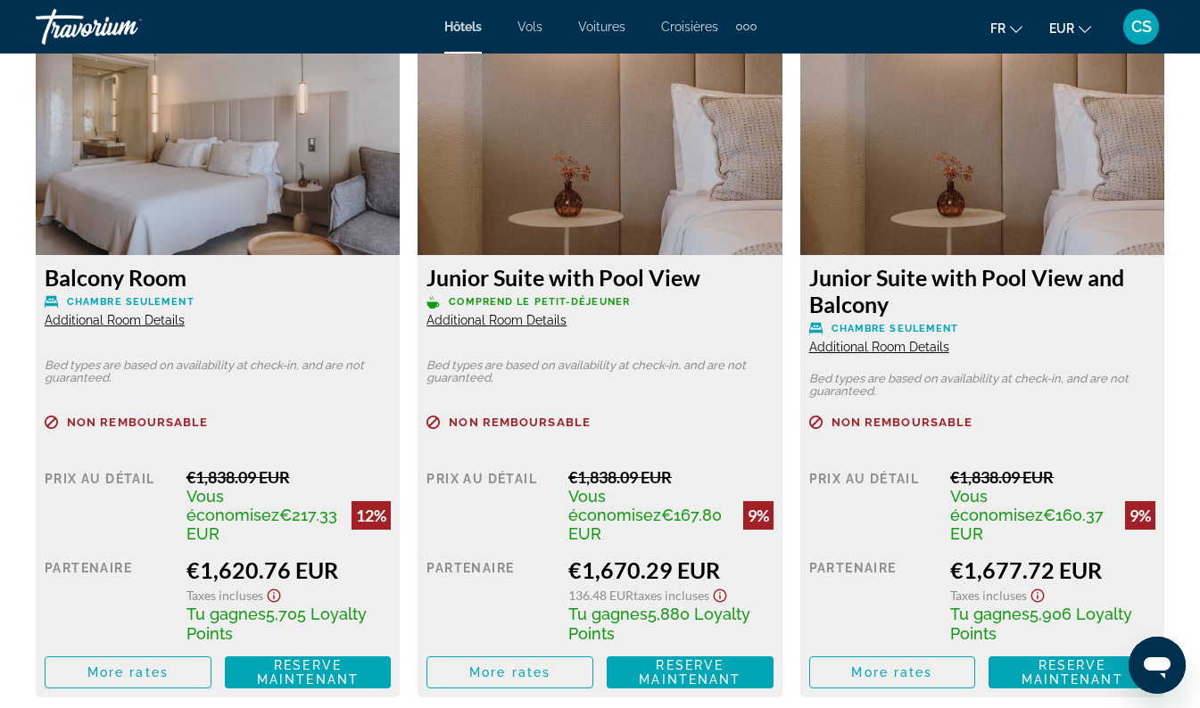
scroll to position [4115, 0]
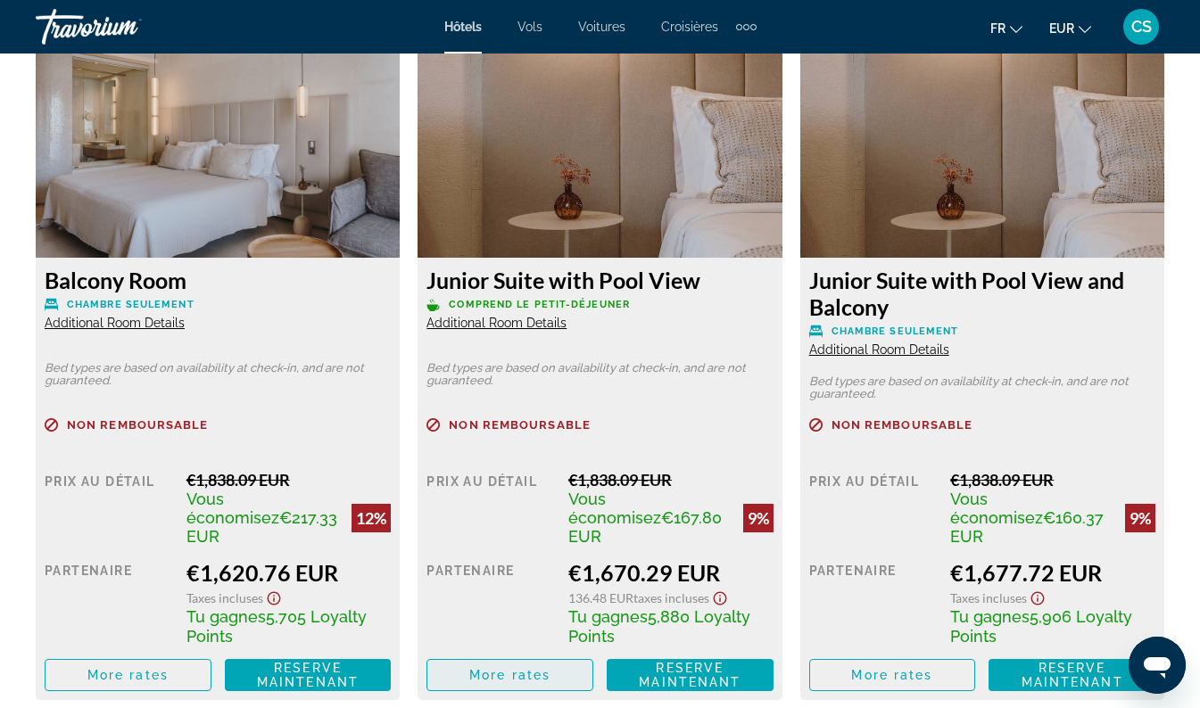
click at [509, 668] on span "More rates" at bounding box center [509, 675] width 81 height 14
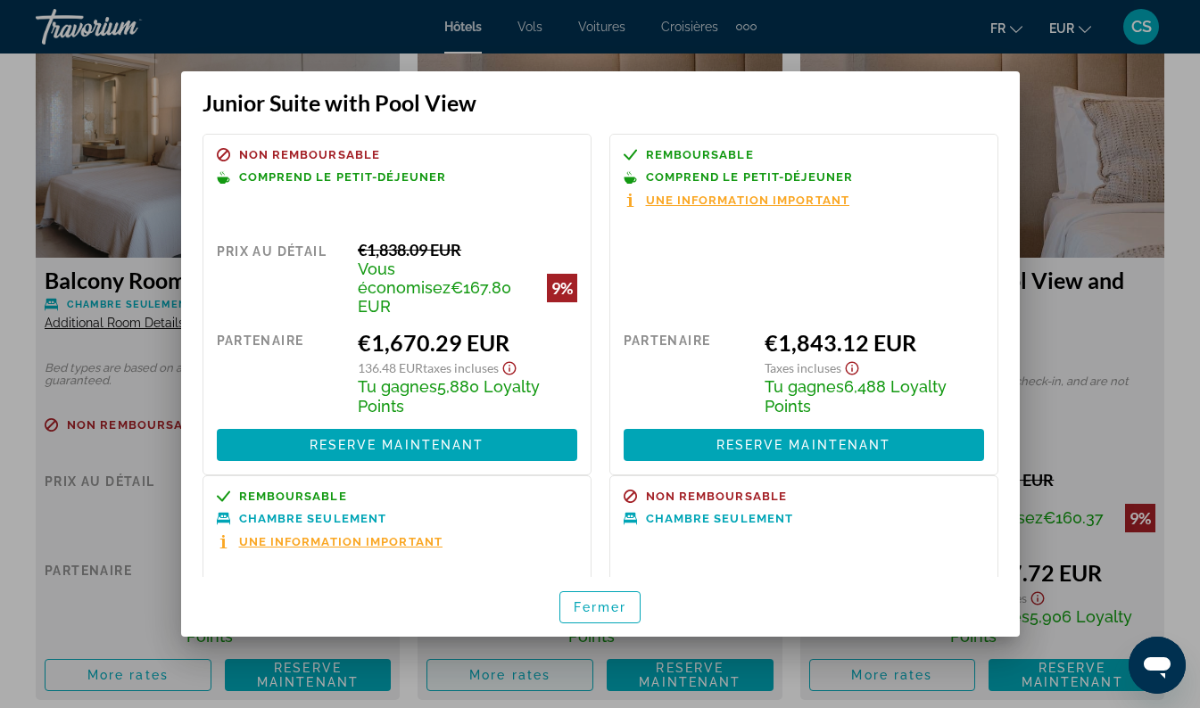
scroll to position [0, 0]
click at [586, 618] on span "button" at bounding box center [600, 607] width 80 height 43
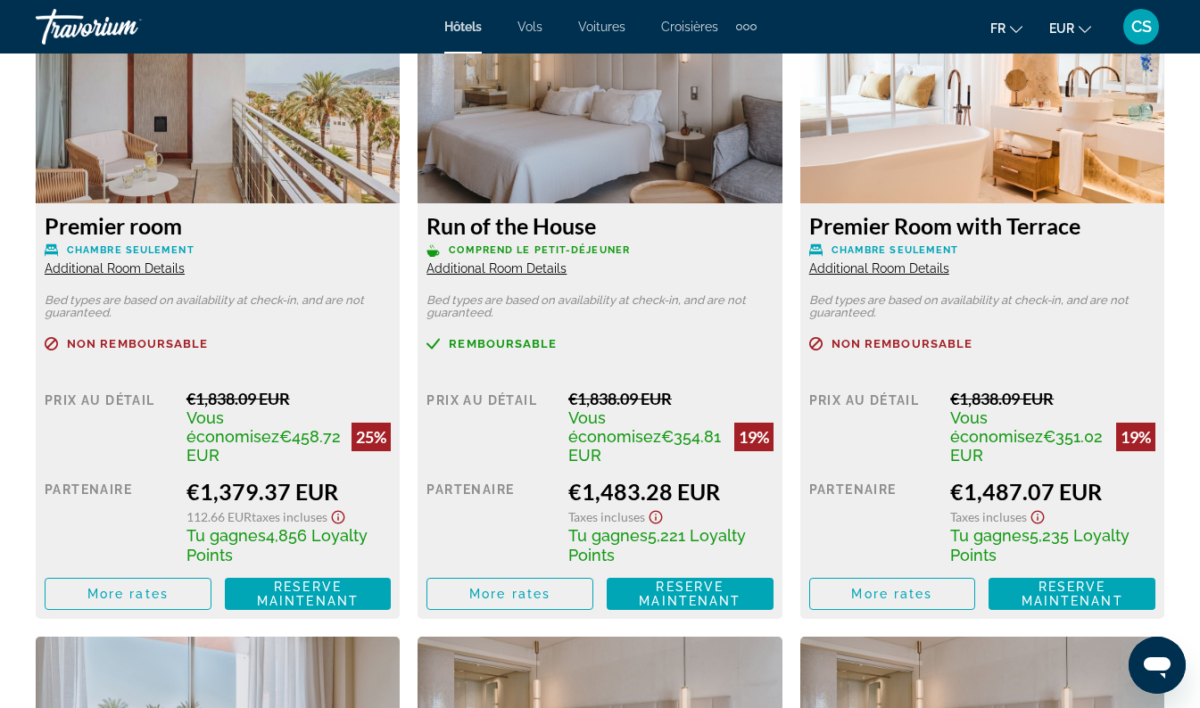
scroll to position [2858, 0]
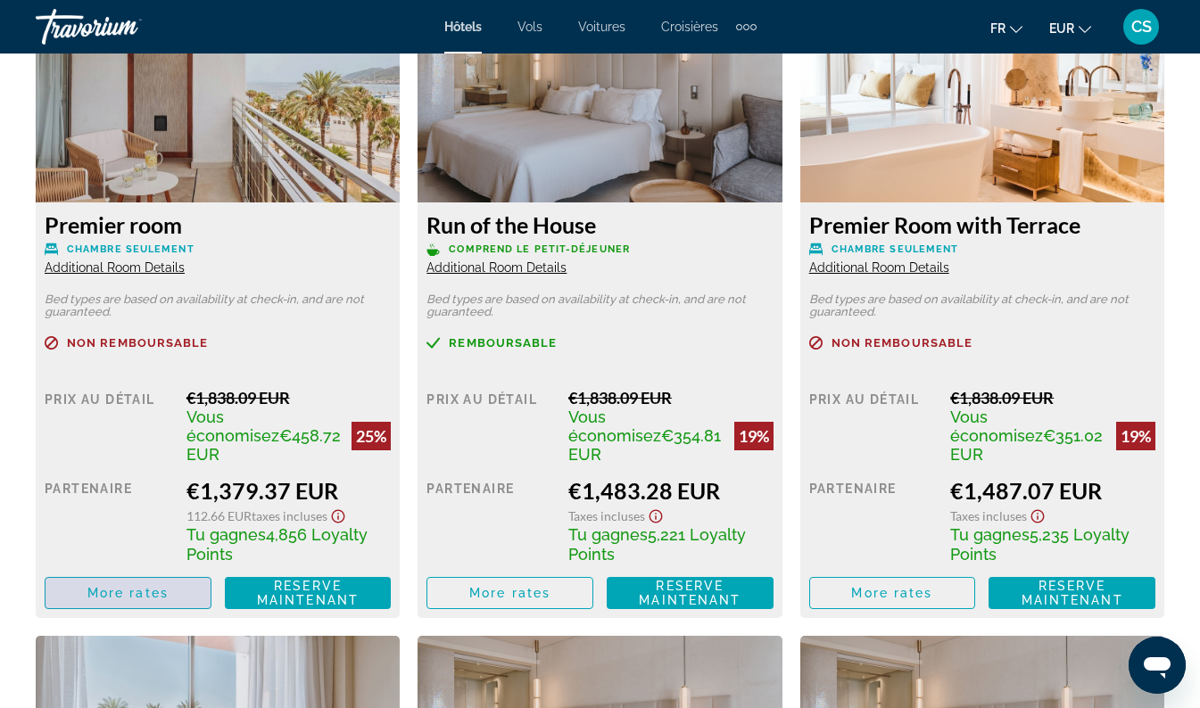
click at [144, 586] on span "More rates" at bounding box center [127, 593] width 81 height 14
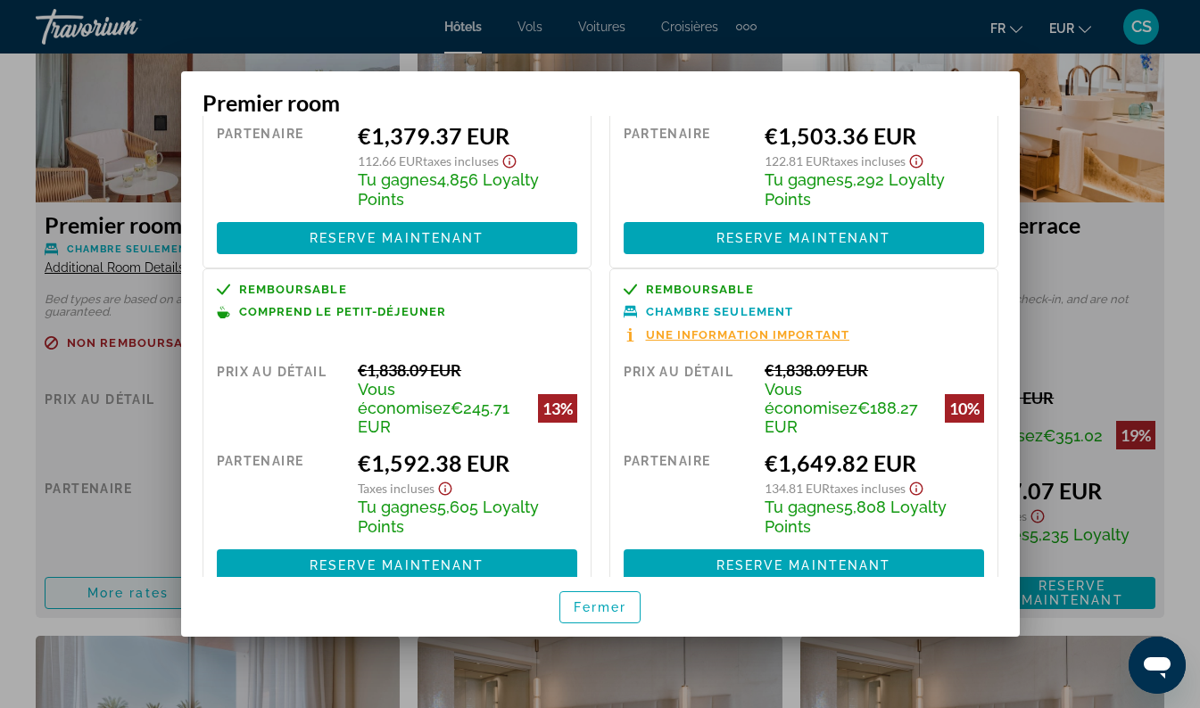
scroll to position [205, 0]
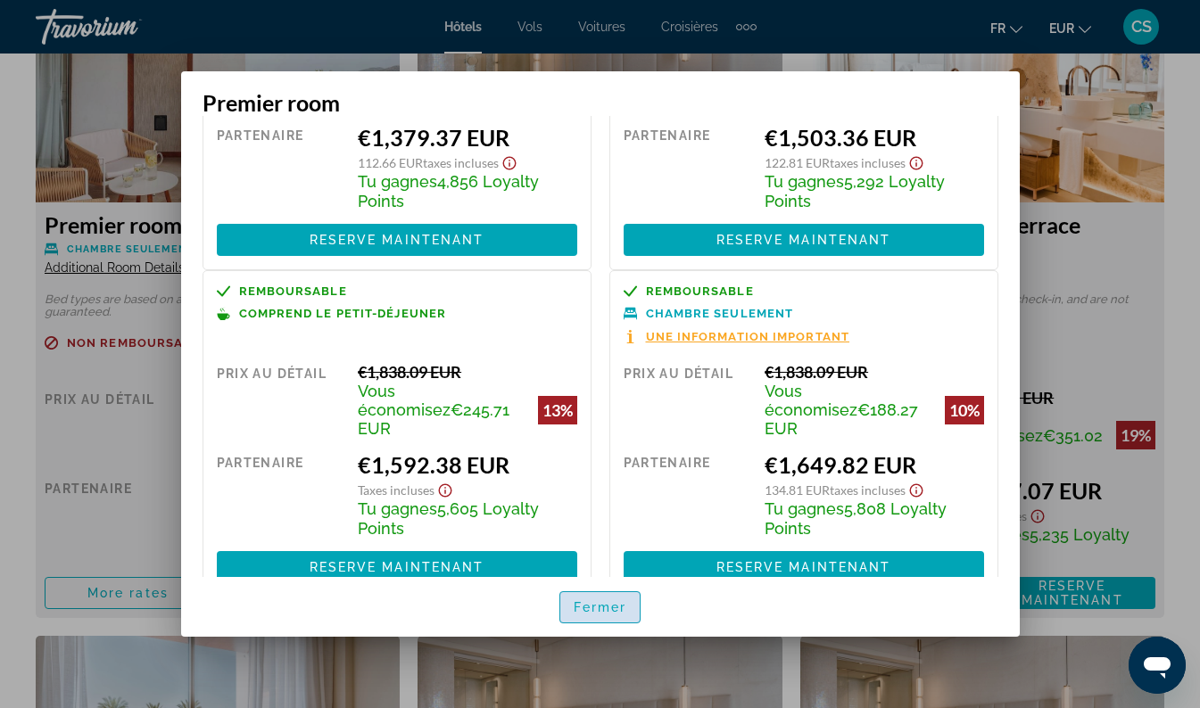
click at [621, 618] on span "button" at bounding box center [600, 607] width 80 height 43
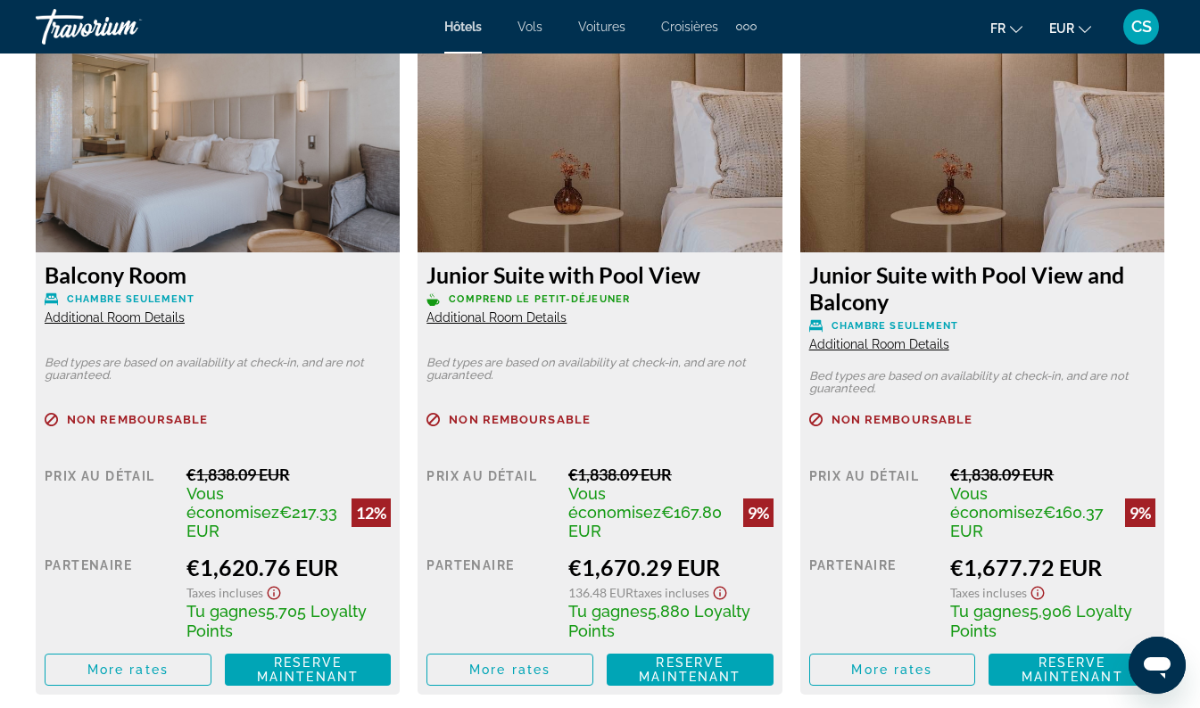
scroll to position [4128, 0]
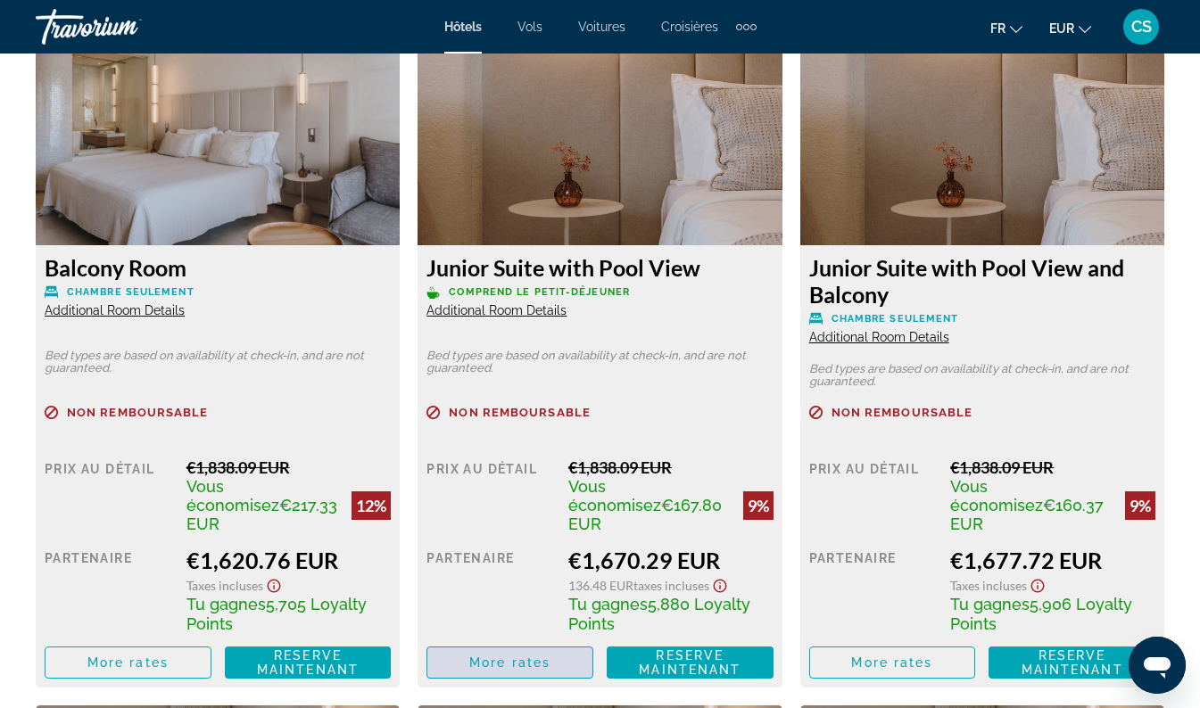
click at [517, 641] on span "Main content" at bounding box center [509, 662] width 165 height 43
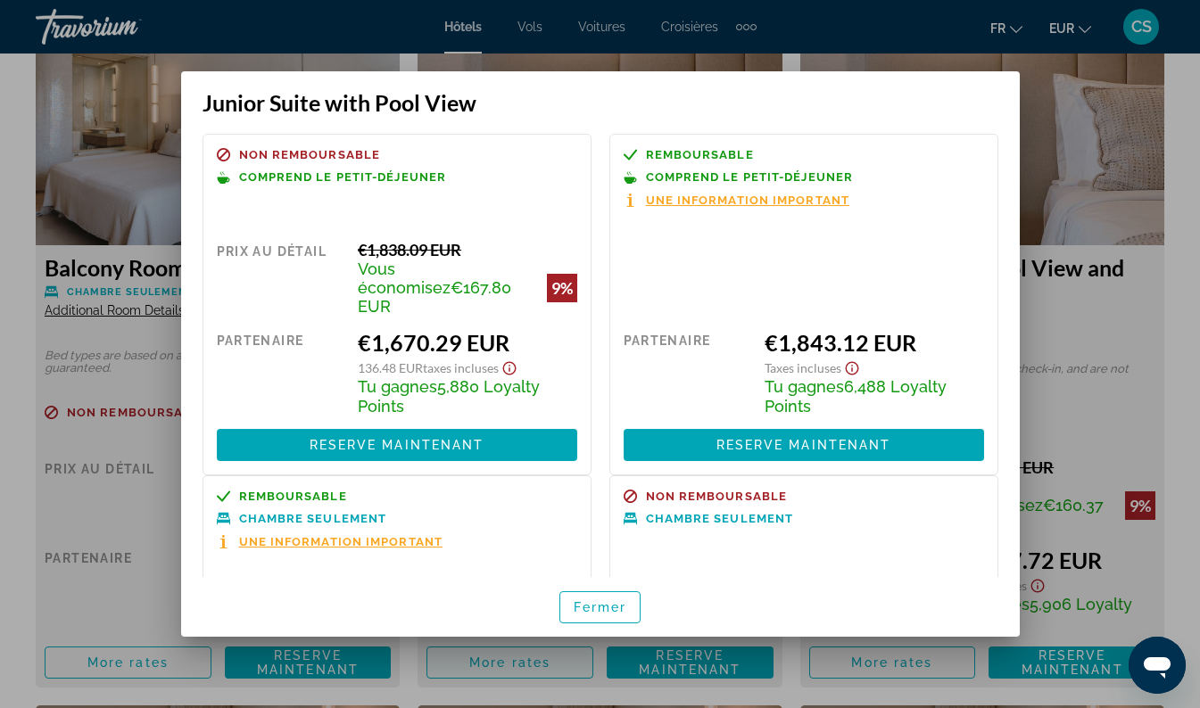
scroll to position [0, 0]
drag, startPoint x: 861, startPoint y: 276, endPoint x: 723, endPoint y: 267, distance: 137.6
click at [723, 267] on div "Remboursable Comprend le petit-déjeuner Une information important Prix au détai…" at bounding box center [803, 305] width 389 height 342
drag, startPoint x: 1074, startPoint y: 461, endPoint x: 909, endPoint y: 516, distance: 174.0
click at [909, 534] on div at bounding box center [803, 540] width 360 height 12
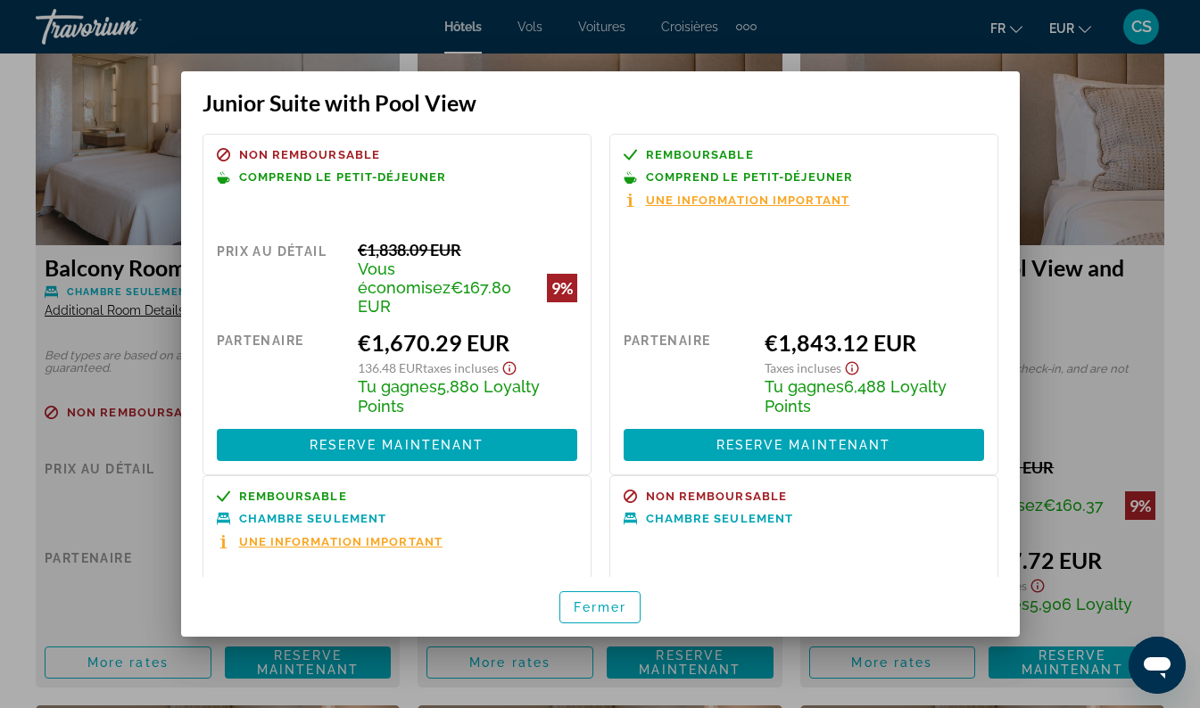
click at [693, 270] on div "Remboursable Comprend le petit-déjeuner Une information important Prix au détai…" at bounding box center [803, 305] width 389 height 342
click at [619, 603] on span "Fermer" at bounding box center [600, 607] width 54 height 14
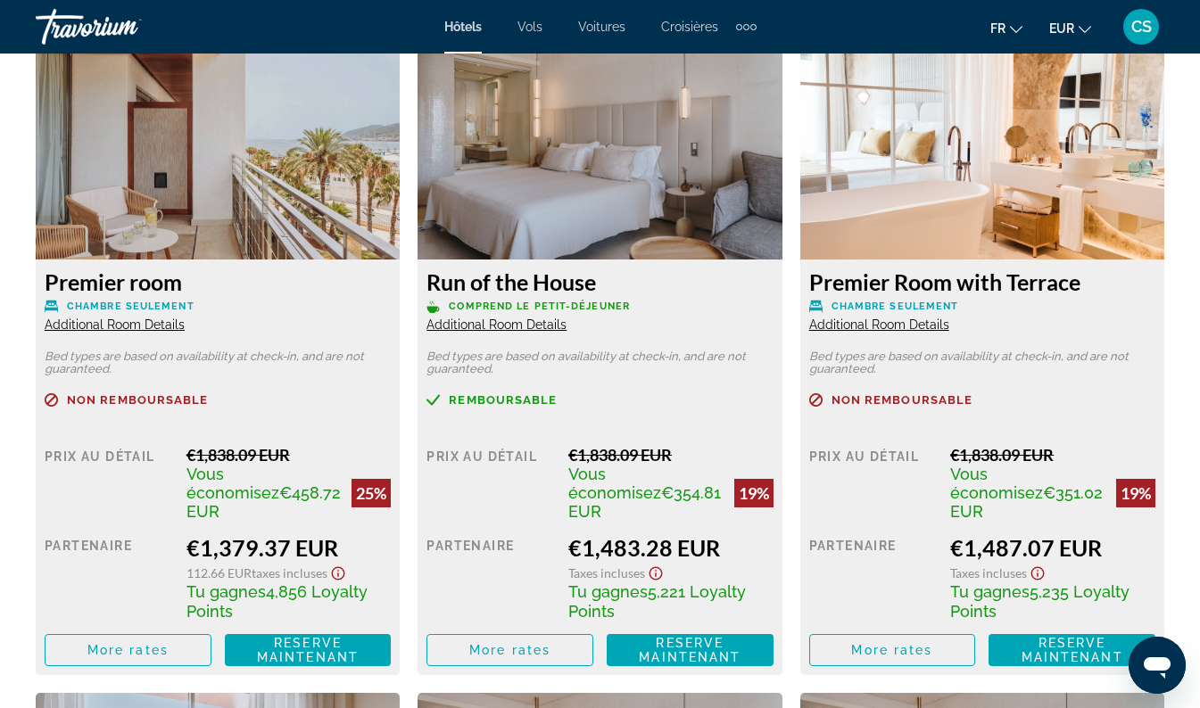
scroll to position [2800, 0]
